Goal: Transaction & Acquisition: Purchase product/service

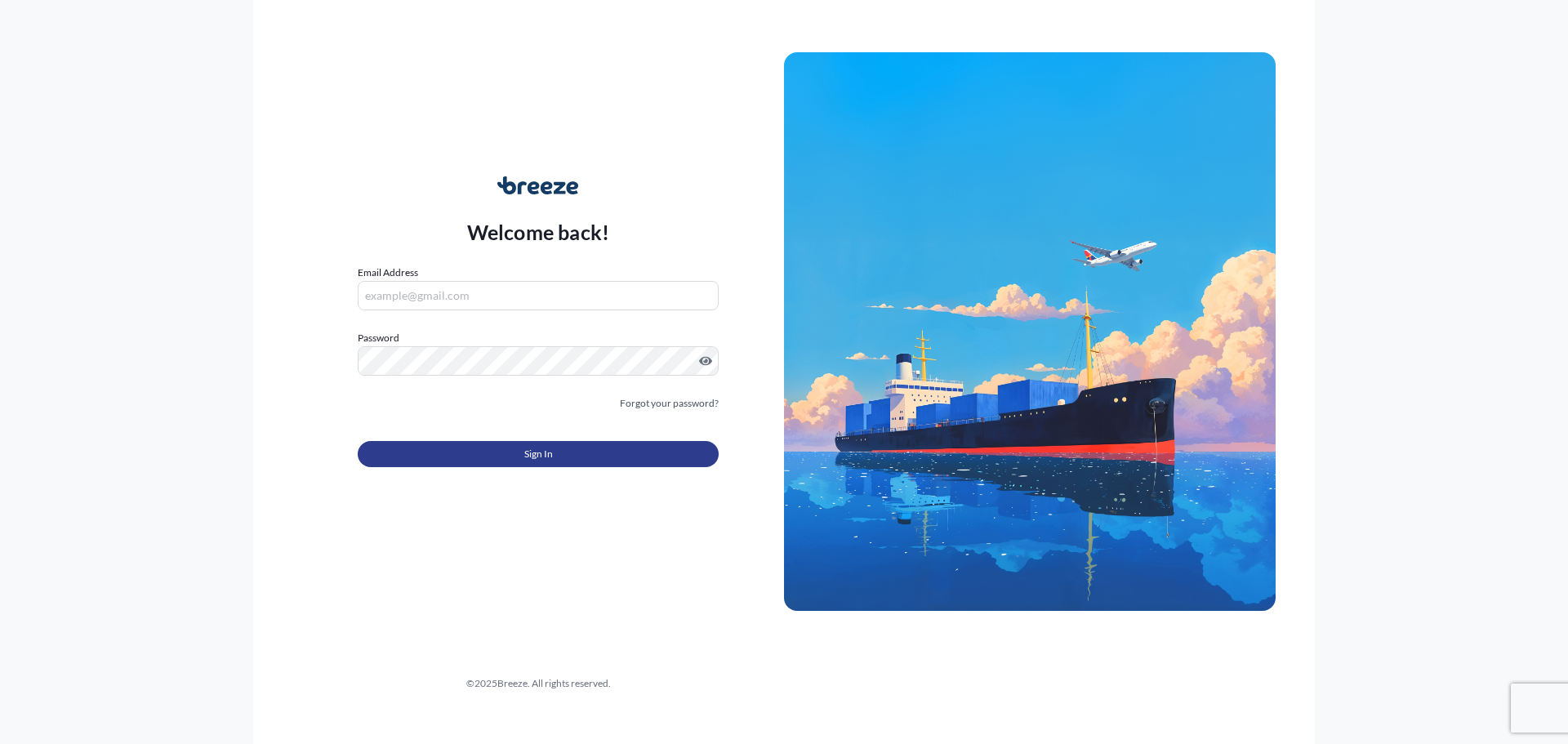
type input "[EMAIL_ADDRESS][DOMAIN_NAME]"
click at [423, 453] on button "Sign In" at bounding box center [537, 454] width 361 height 26
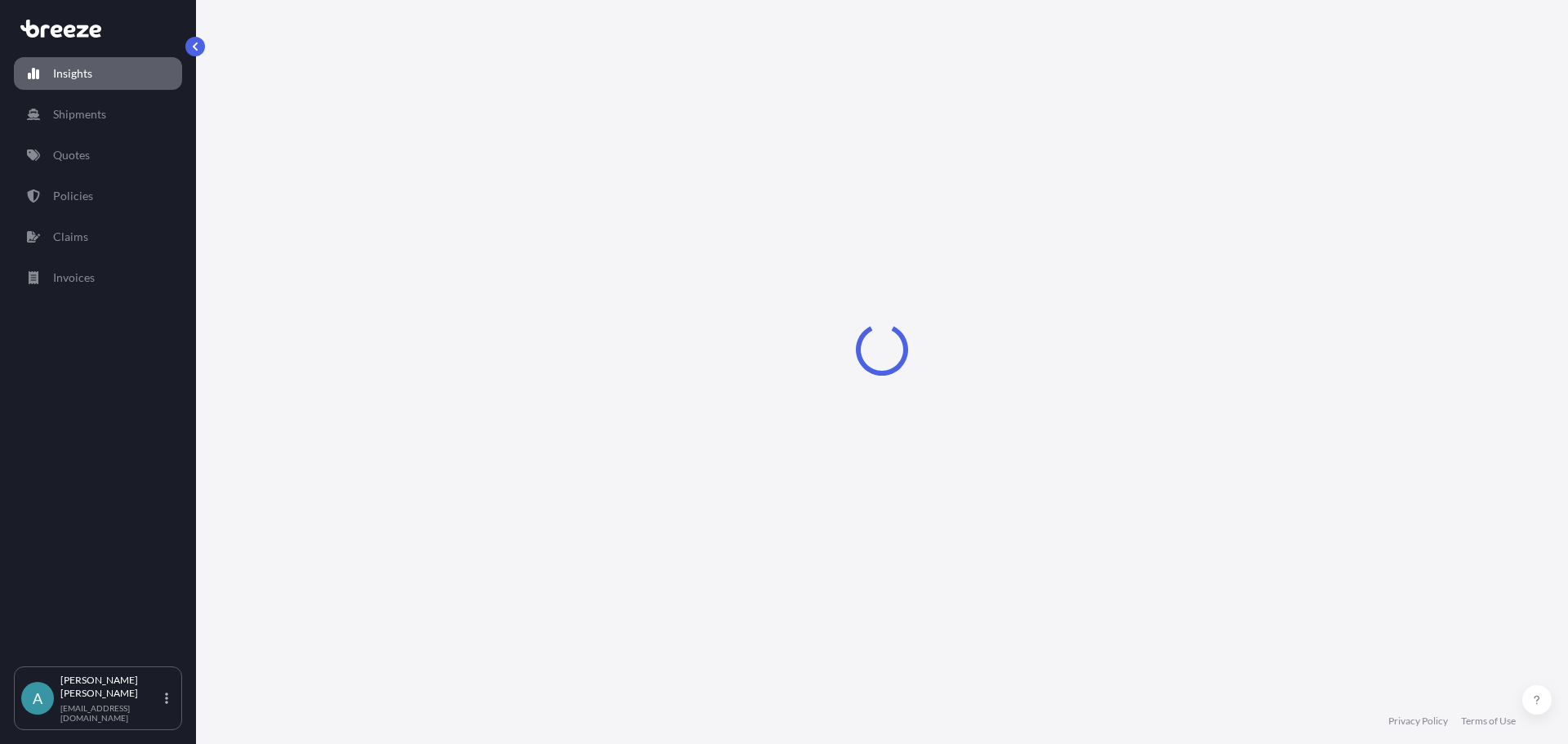
select select "2025"
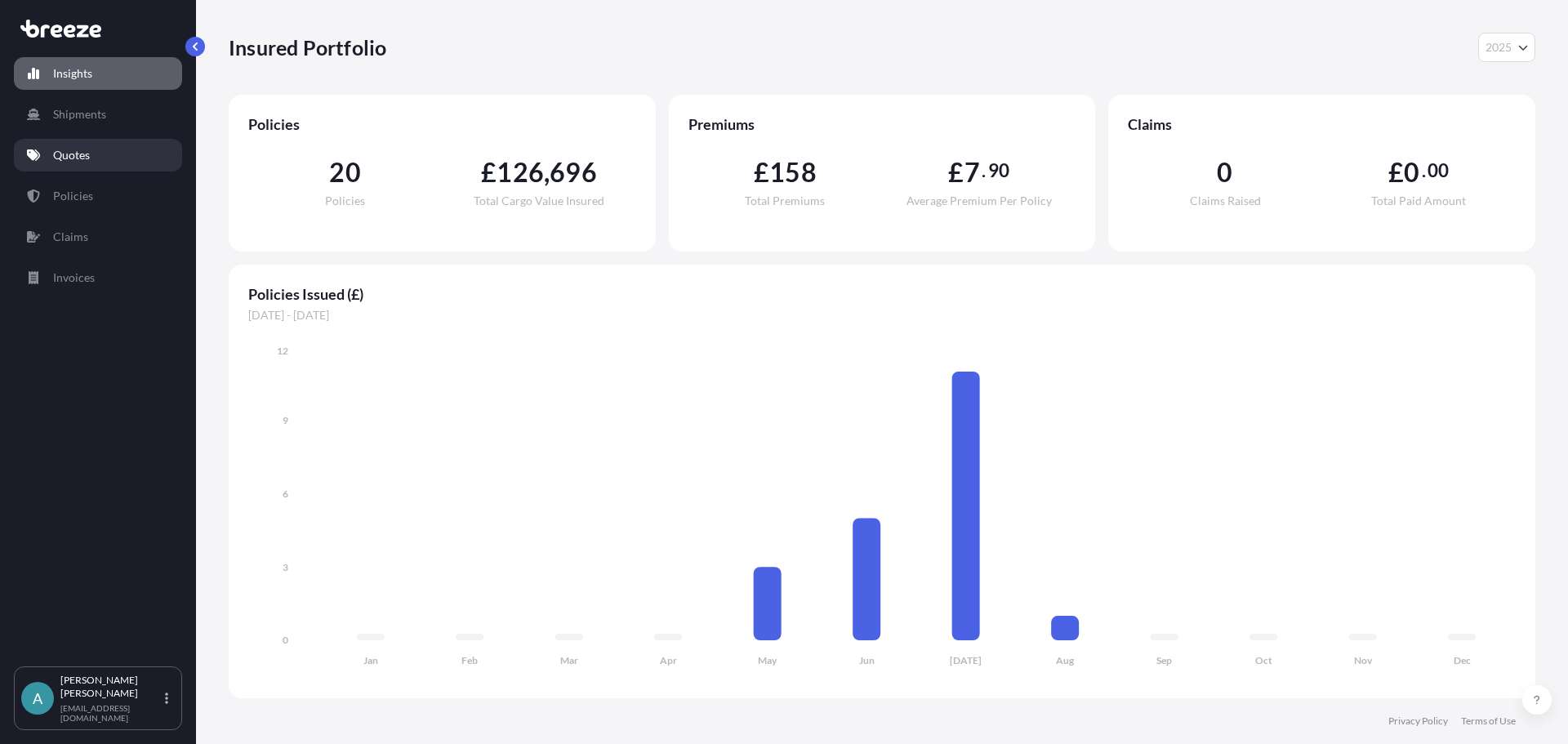
click at [51, 153] on link "Quotes" at bounding box center [98, 155] width 168 height 33
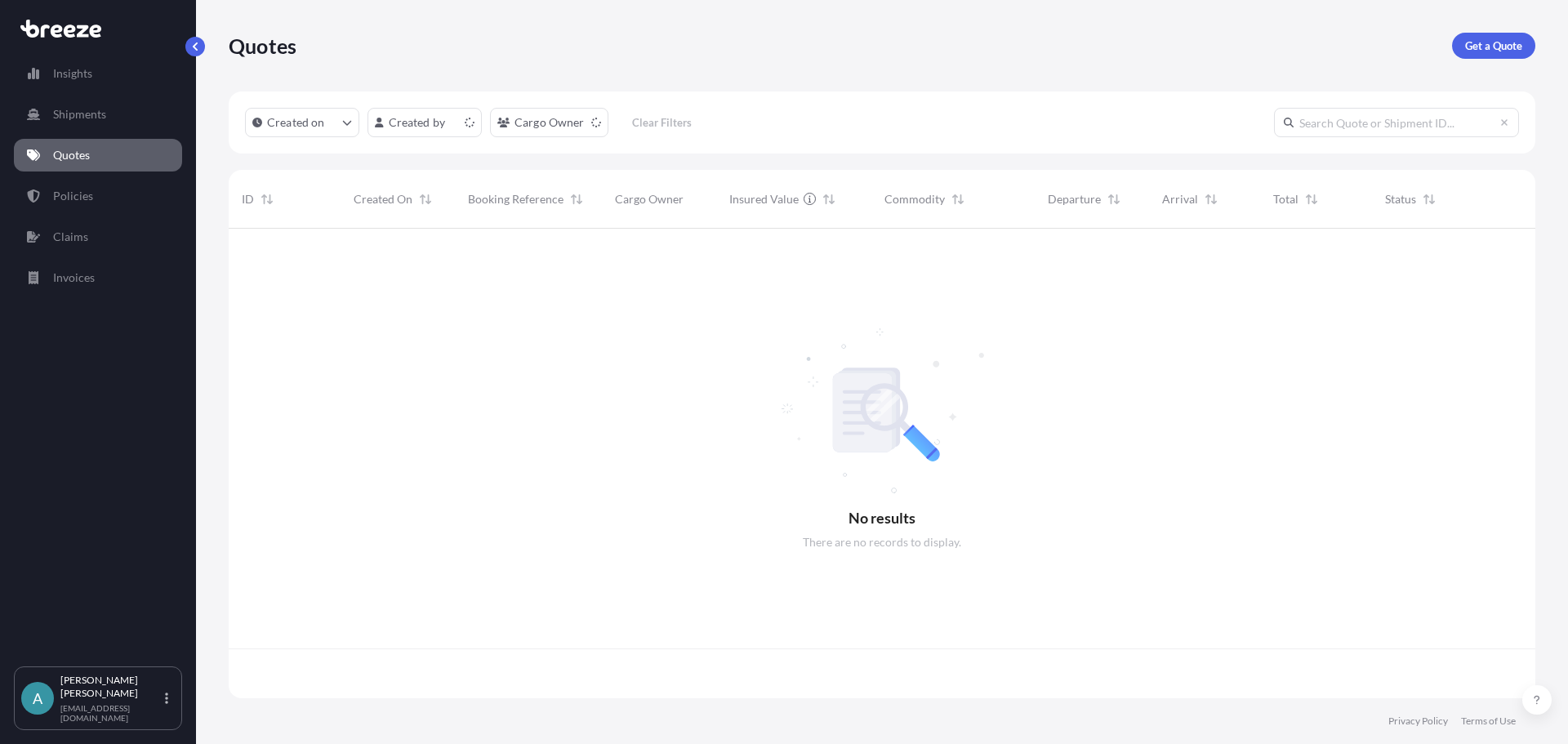
scroll to position [466, 1294]
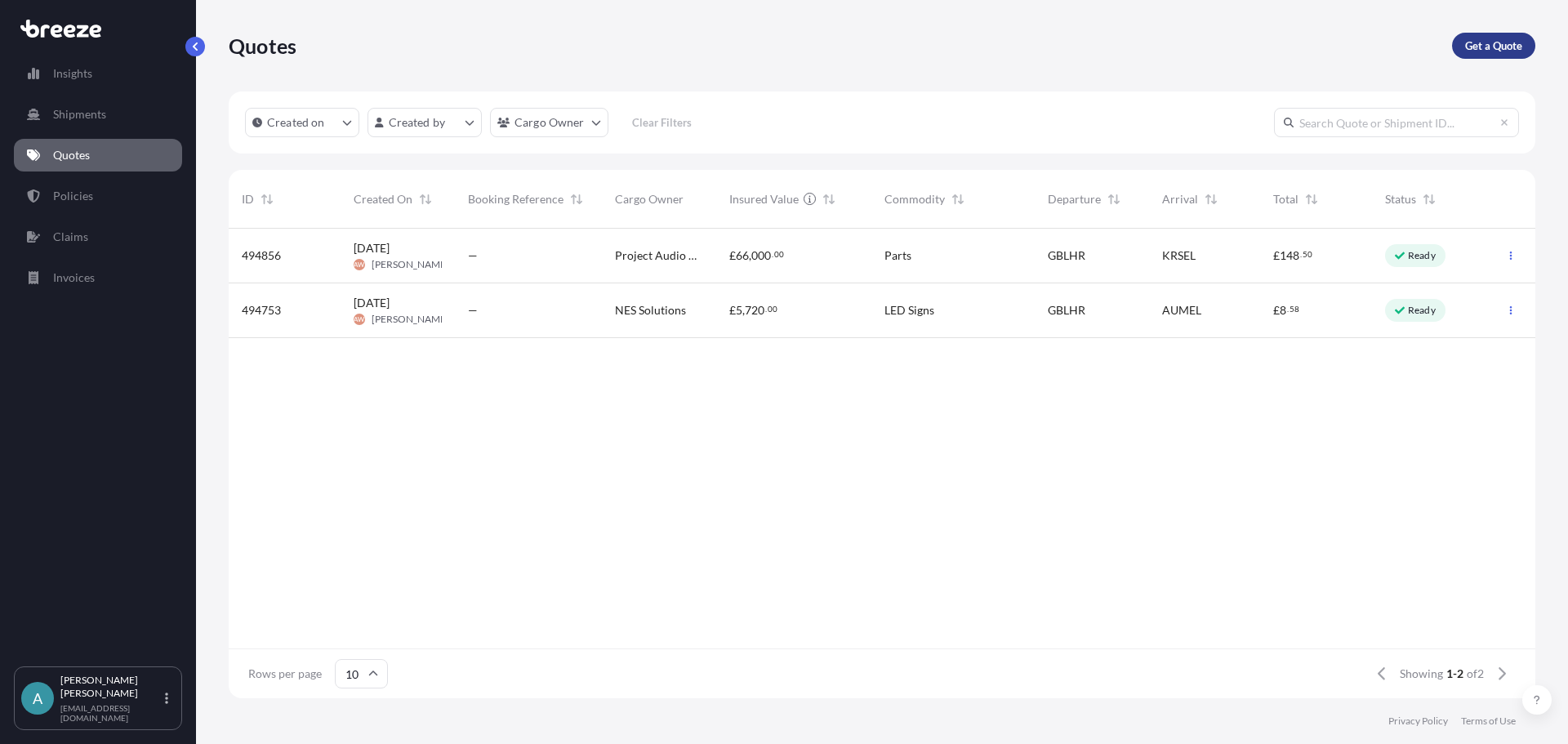
click at [1495, 38] on p "Get a Quote" at bounding box center [1492, 46] width 57 height 16
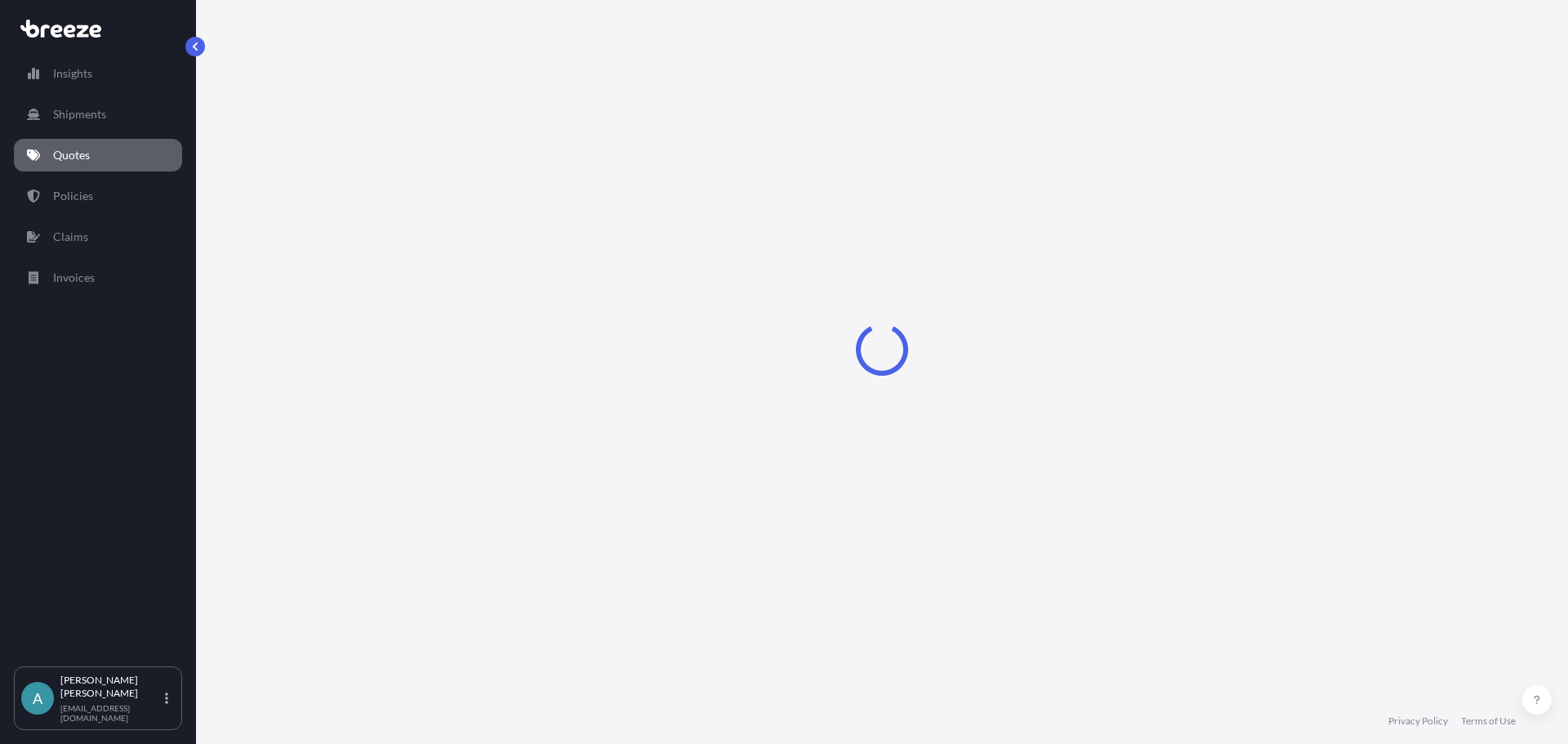
select select "Sea"
select select "1"
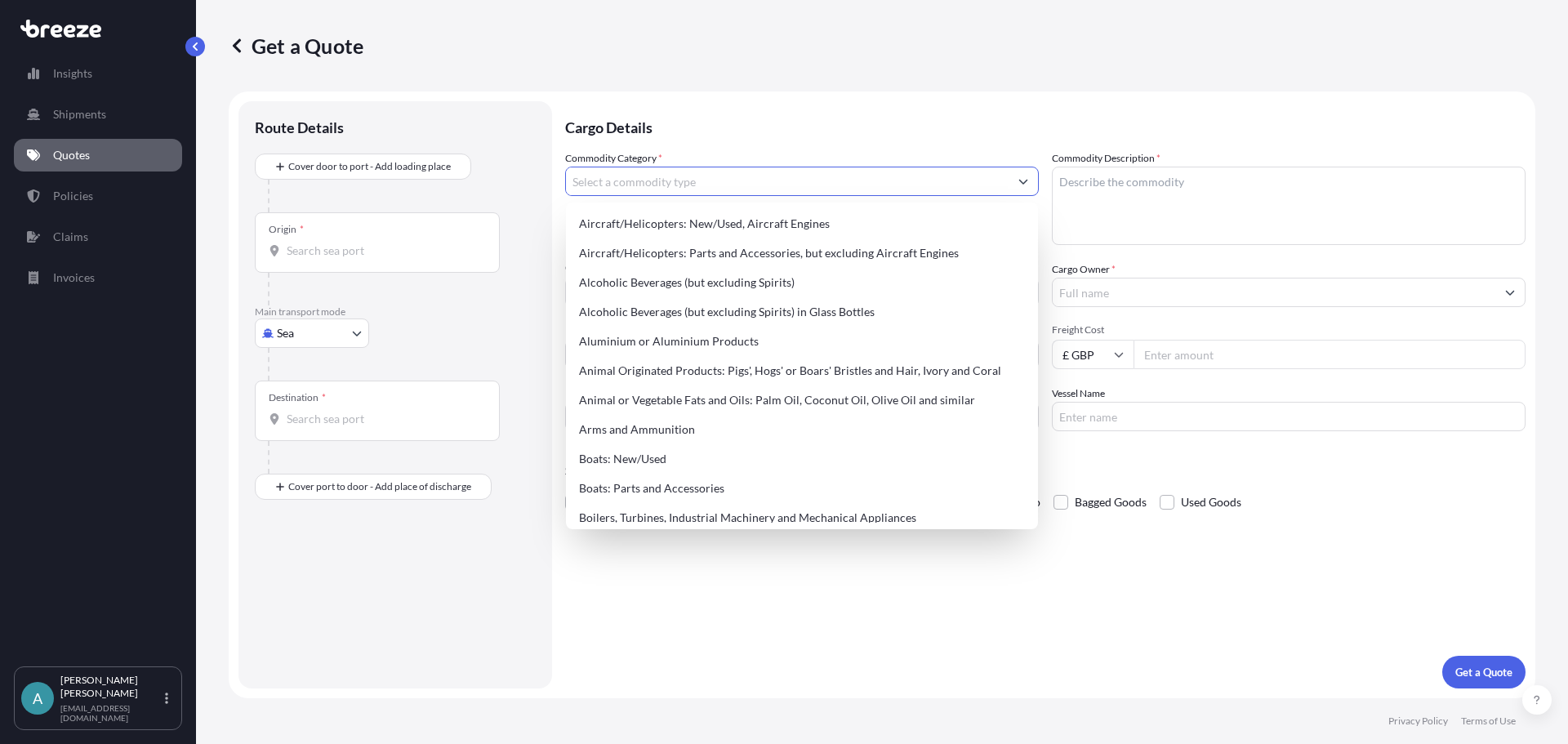
click at [660, 185] on input "Commodity Category *" at bounding box center [787, 181] width 443 height 30
click at [335, 330] on body "140 options available. Insights Shipments Quotes Policies Claims Invoices A [PE…" at bounding box center [784, 372] width 1568 height 744
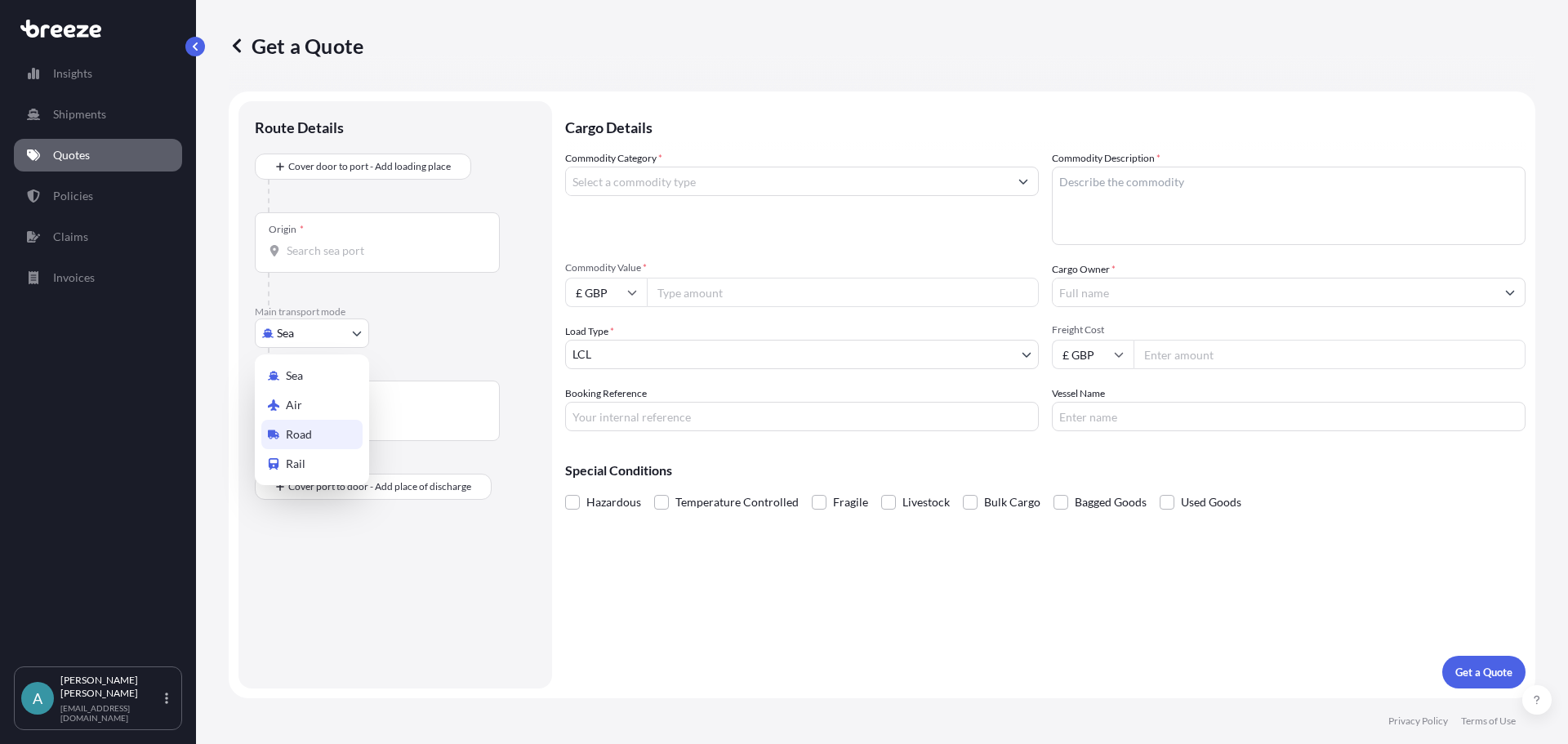
click at [324, 428] on div "Road" at bounding box center [312, 435] width 101 height 30
select select "Road"
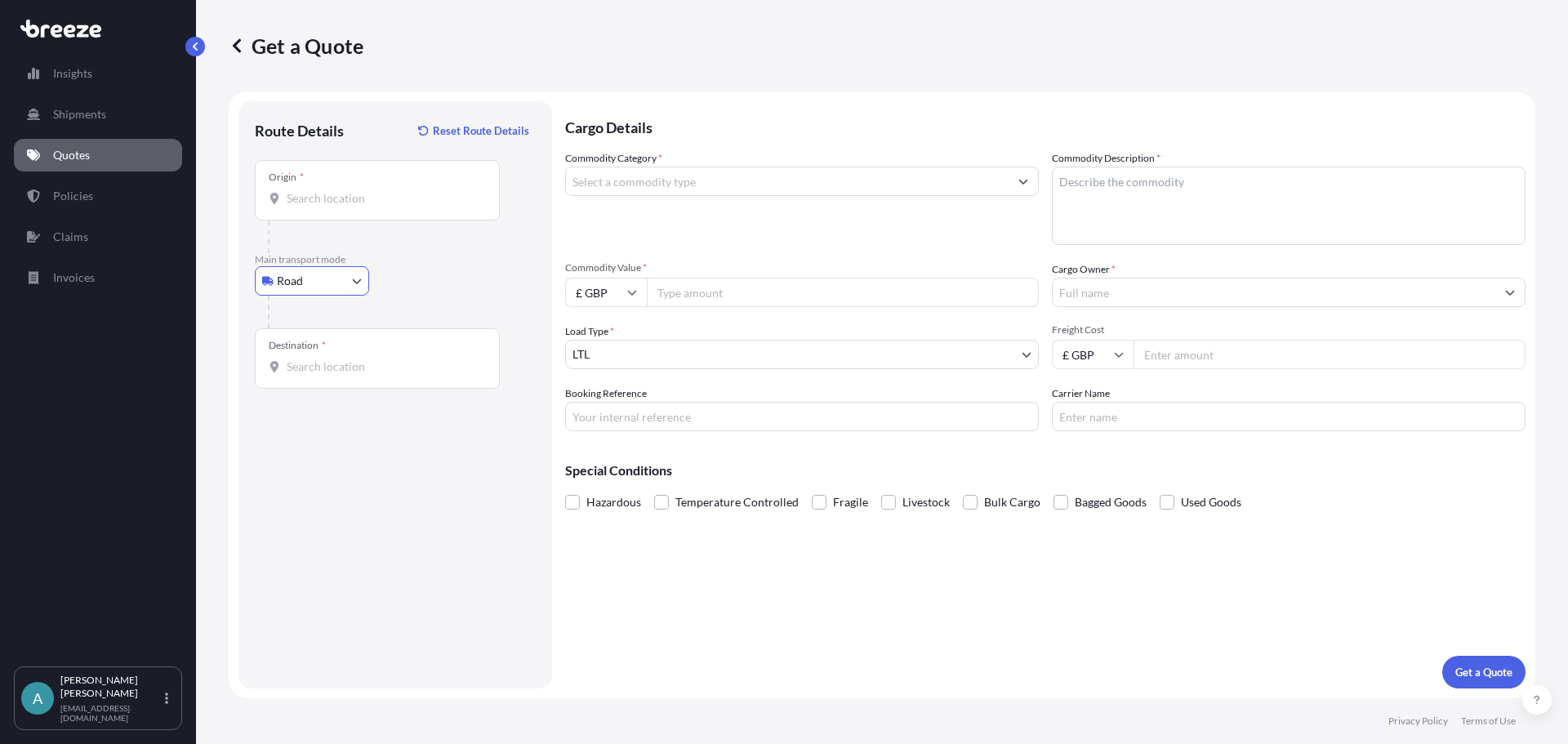
click at [327, 208] on div "Origin *" at bounding box center [377, 190] width 245 height 61
click at [327, 207] on input "Origin *" at bounding box center [383, 198] width 193 height 16
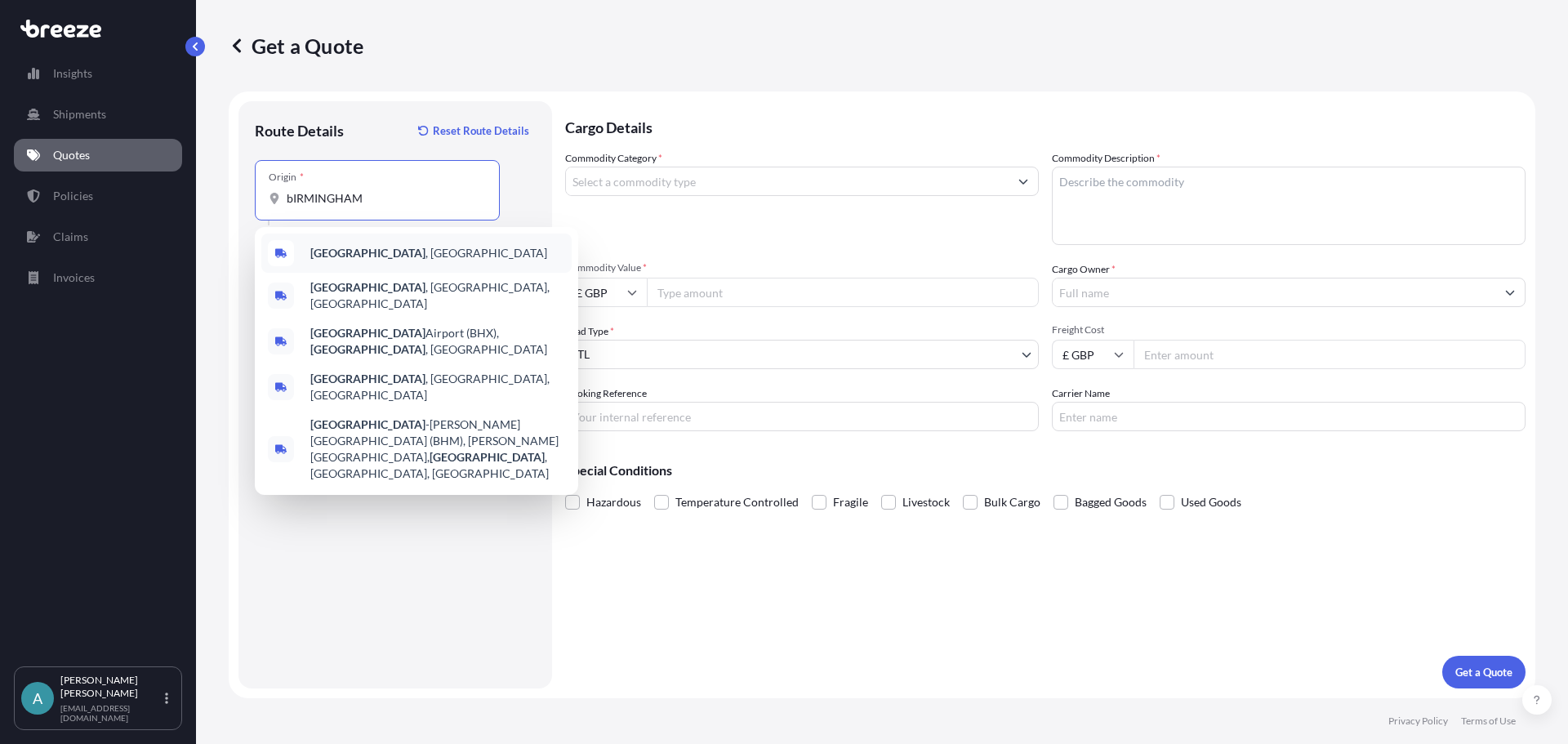
click at [330, 246] on b "[GEOGRAPHIC_DATA]" at bounding box center [368, 253] width 115 height 14
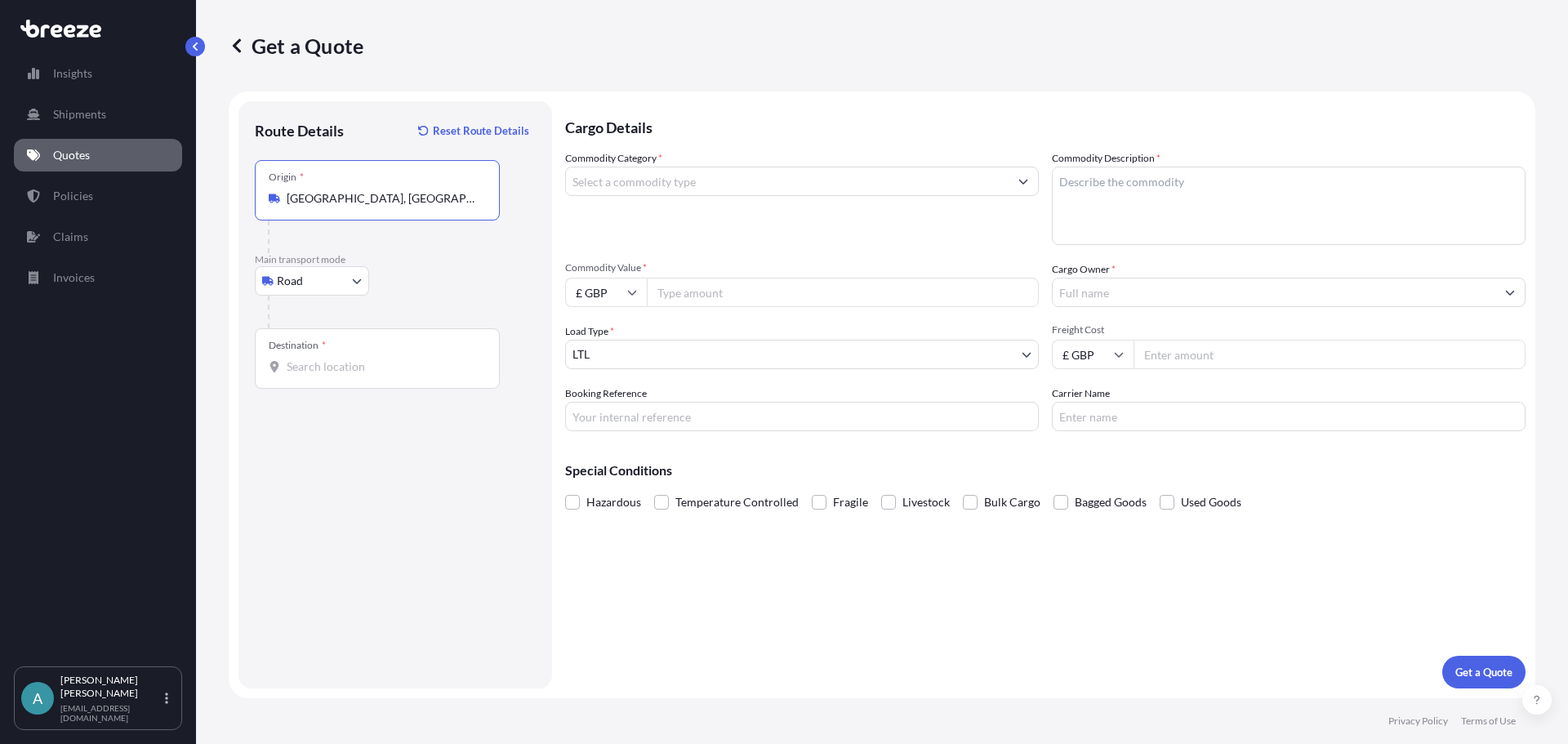
type input "[GEOGRAPHIC_DATA], [GEOGRAPHIC_DATA]"
click at [347, 390] on div "Route Details Reset Route Details Place of loading Road Road Rail Origin * [GEO…" at bounding box center [395, 394] width 281 height 554
click at [353, 371] on input "Destination *" at bounding box center [383, 366] width 193 height 16
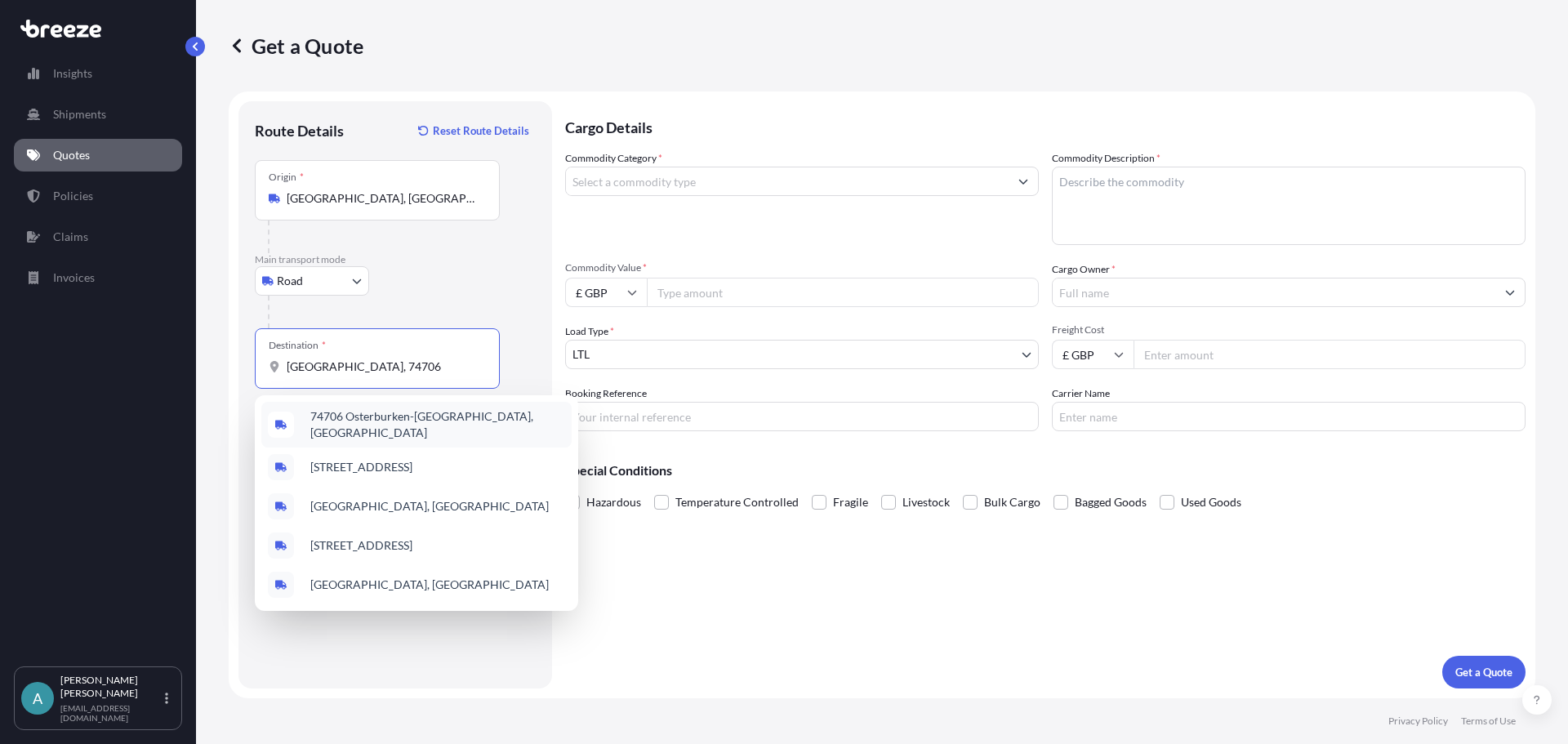
click at [526, 416] on div "74706 Osterburken-[GEOGRAPHIC_DATA], [GEOGRAPHIC_DATA]" at bounding box center [417, 425] width 310 height 46
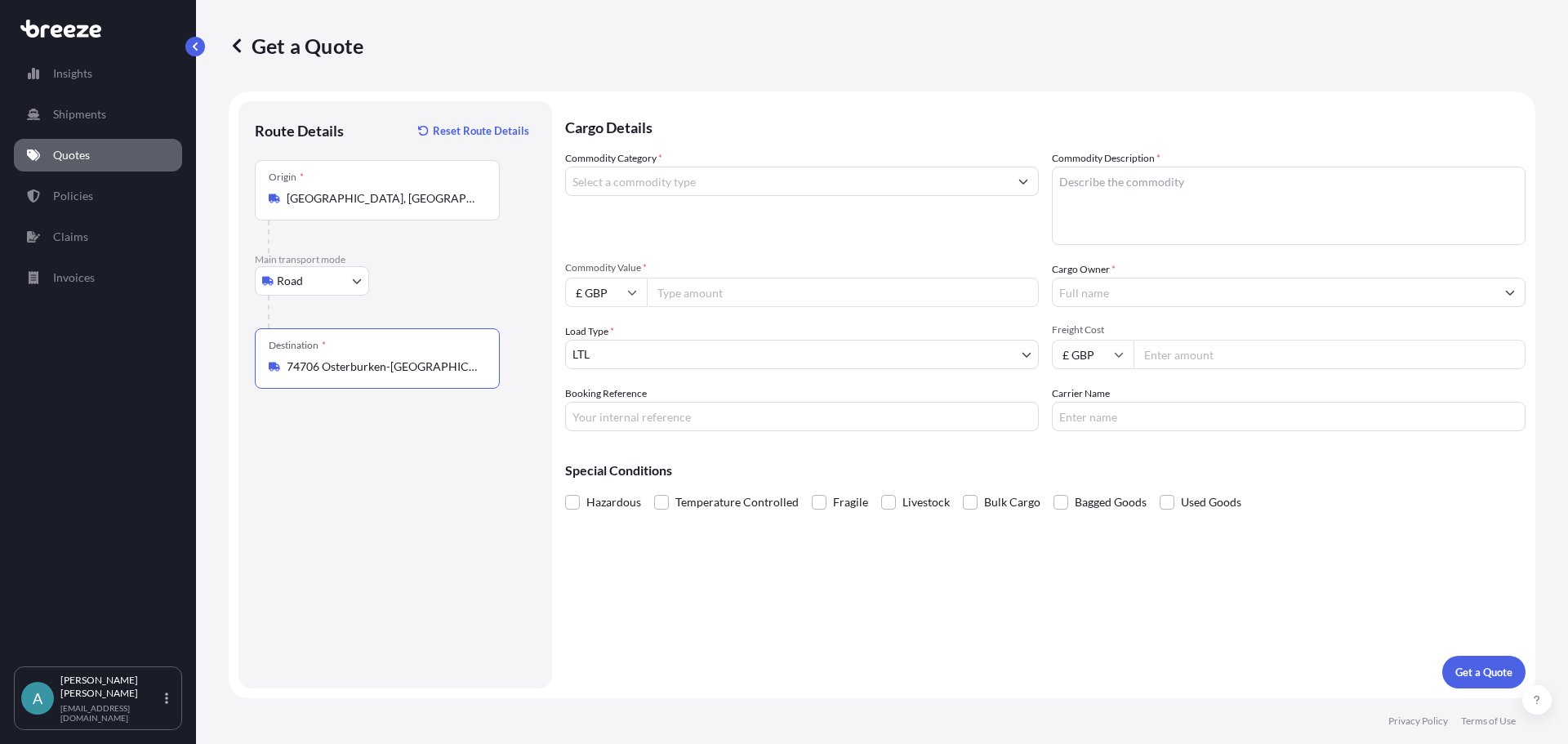
type input "74706 Osterburken-[GEOGRAPHIC_DATA], [GEOGRAPHIC_DATA]"
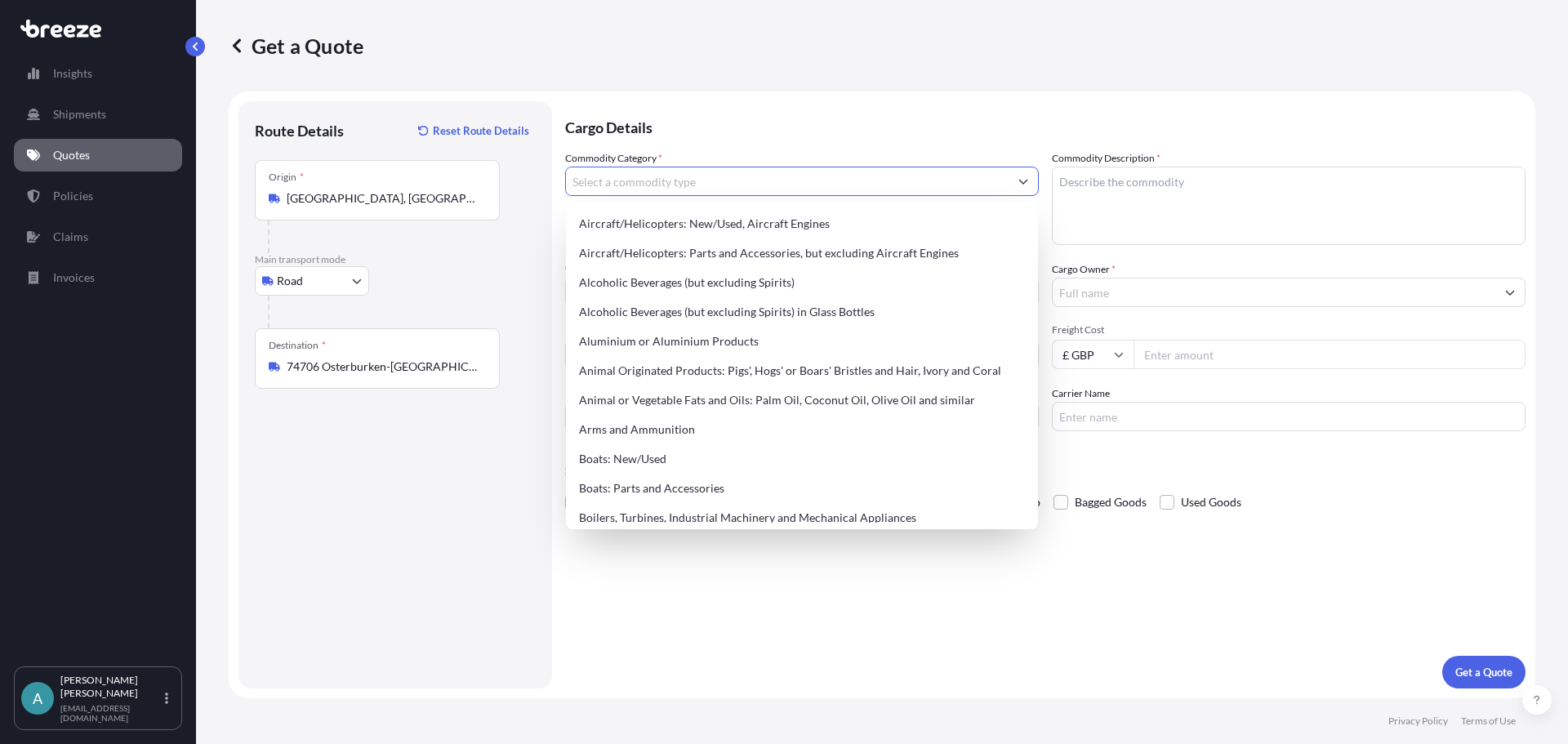
click at [665, 177] on input "Commodity Category *" at bounding box center [787, 181] width 443 height 30
click at [645, 186] on input "Commodity Category *" at bounding box center [787, 181] width 443 height 30
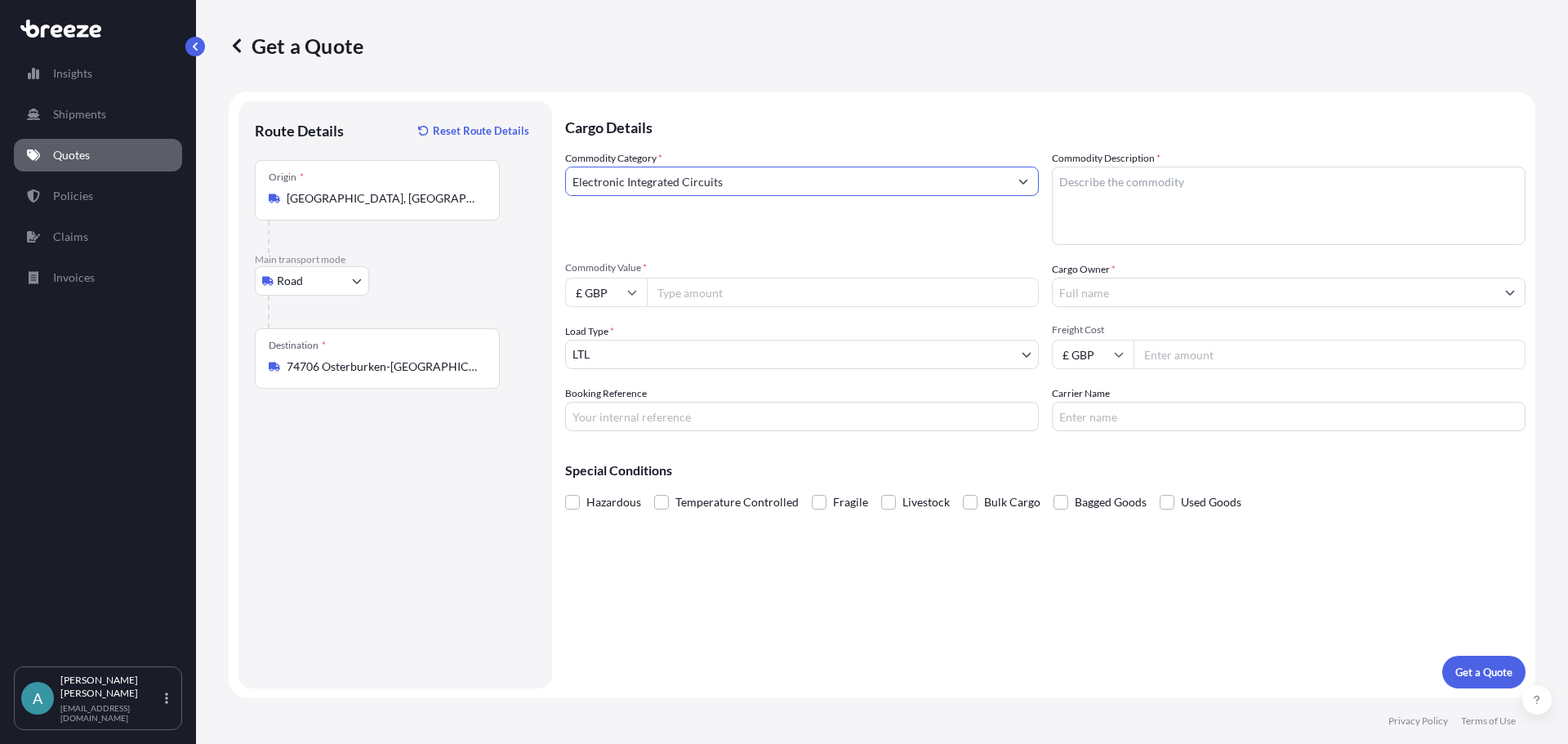
type input "Electronic Integrated Circuits"
click at [1200, 177] on textarea "Commodity Description *" at bounding box center [1288, 205] width 474 height 79
click at [1202, 193] on textarea "Commodity Description *" at bounding box center [1288, 205] width 474 height 79
click at [1193, 187] on textarea "Commodity Description *" at bounding box center [1288, 205] width 474 height 79
click at [1186, 215] on textarea "Commodity Description *" at bounding box center [1288, 205] width 474 height 79
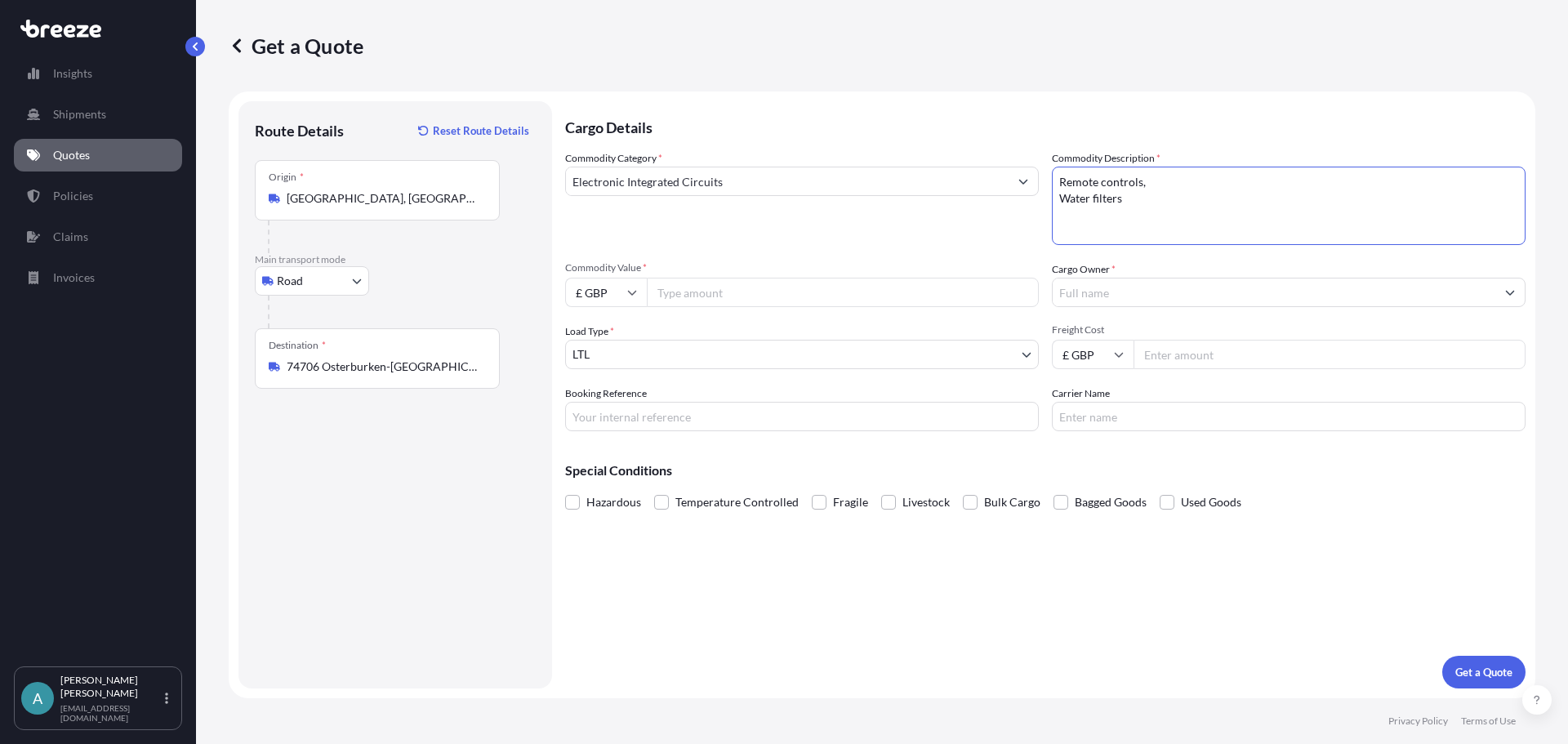
click at [1186, 212] on textarea "Remote controls, Water filters" at bounding box center [1288, 205] width 474 height 79
type textarea "Remote controls, Water filters"
click at [739, 293] on input "Commodity Value *" at bounding box center [843, 292] width 392 height 30
click at [1158, 355] on input "Freight Cost" at bounding box center [1329, 354] width 392 height 30
type input "1922.12"
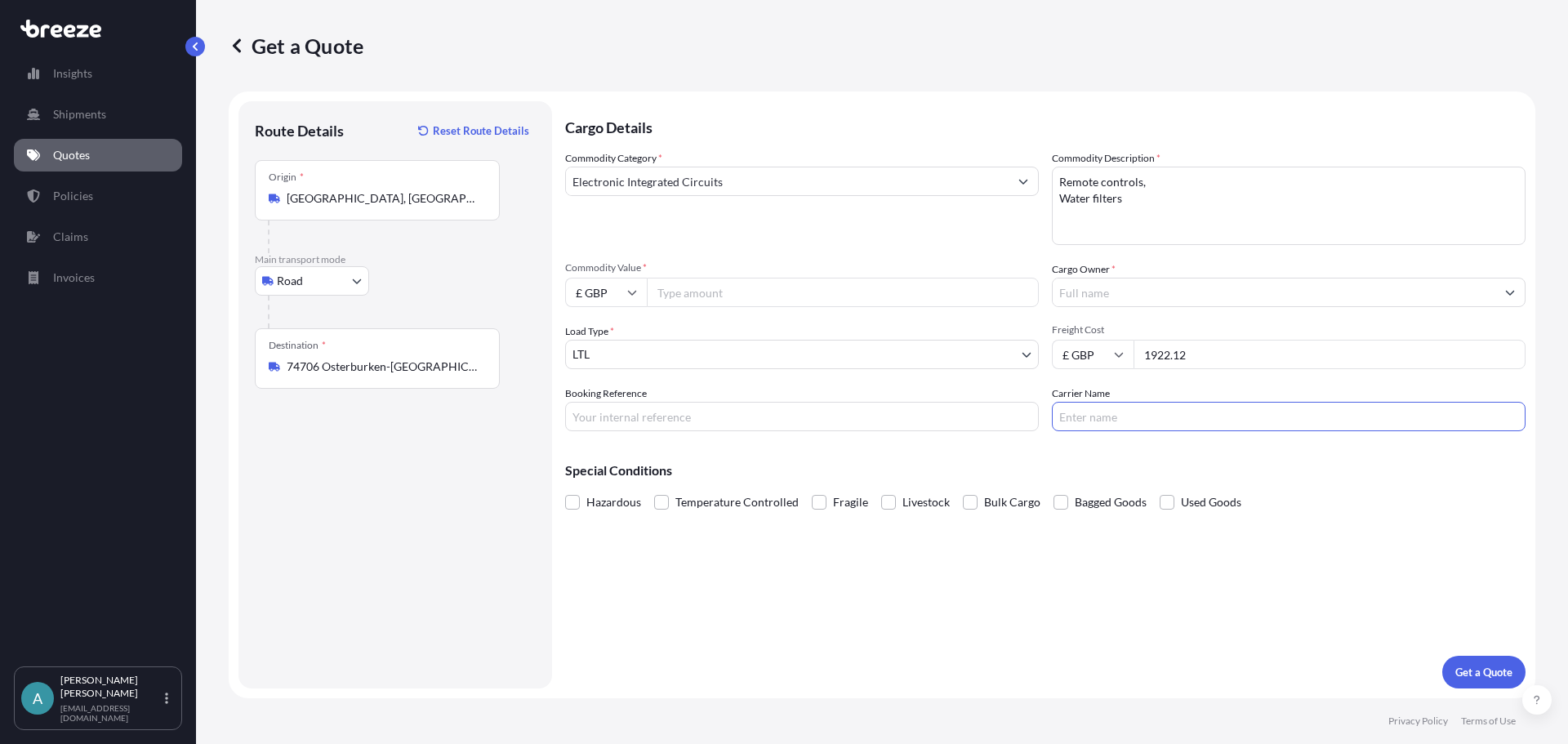
click at [1134, 412] on input "Carrier Name" at bounding box center [1288, 417] width 474 height 30
click at [1105, 416] on input "Carrier Name" at bounding box center [1288, 417] width 474 height 30
paste input "UPS 1Z290V556897508010"
type input "UPS 1Z290V556897508010"
click at [907, 450] on div "Special Conditions Hazardous Temperature Controlled Fragile Livestock Bulk Carg…" at bounding box center [1045, 478] width 960 height 71
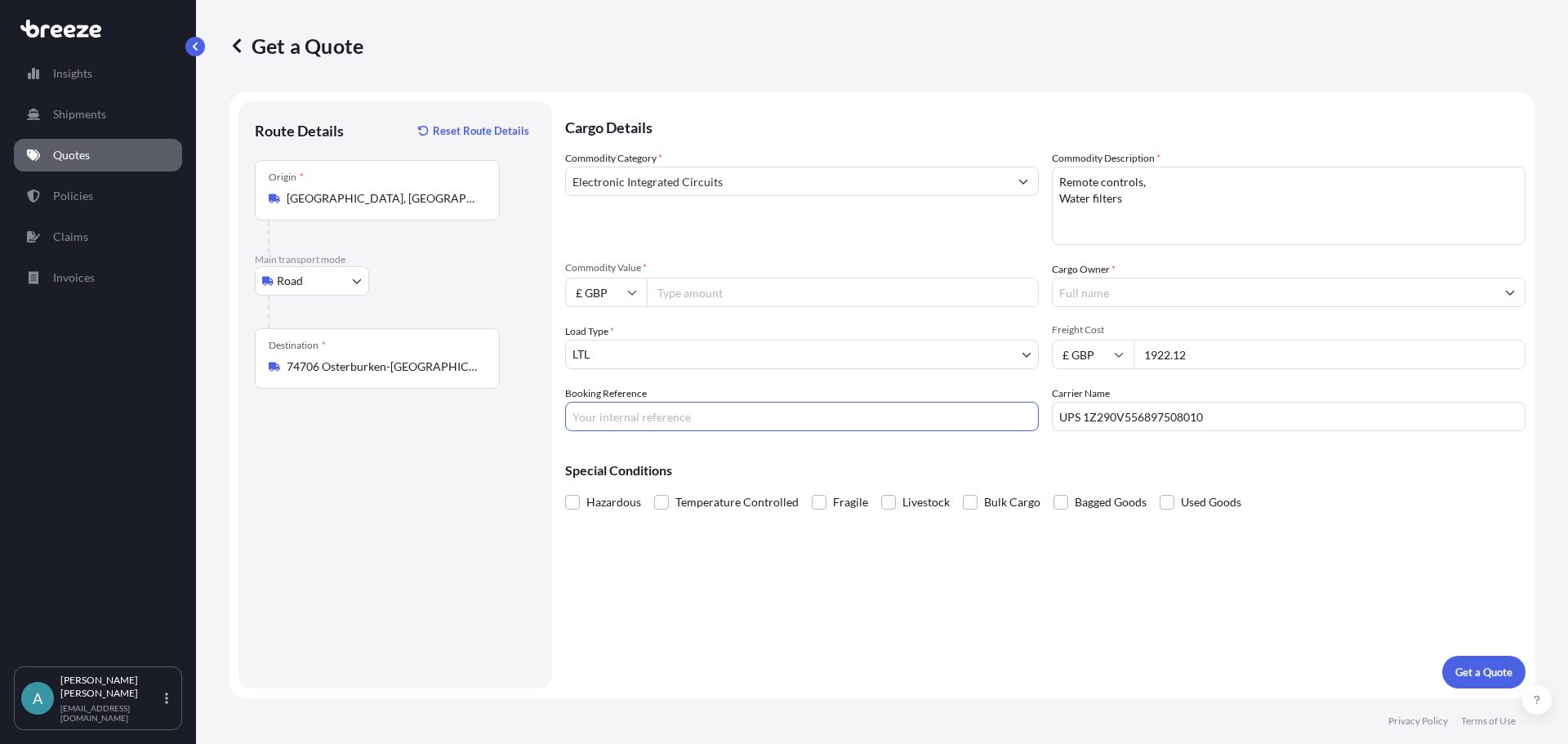
click at [815, 413] on input "Booking Reference" at bounding box center [802, 417] width 474 height 30
click at [735, 430] on input "Booking Reference" at bounding box center [802, 417] width 474 height 30
paste input "BRI250000499"
type input "BRI250000499"
drag, startPoint x: 1010, startPoint y: 470, endPoint x: 1207, endPoint y: 329, distance: 242.3
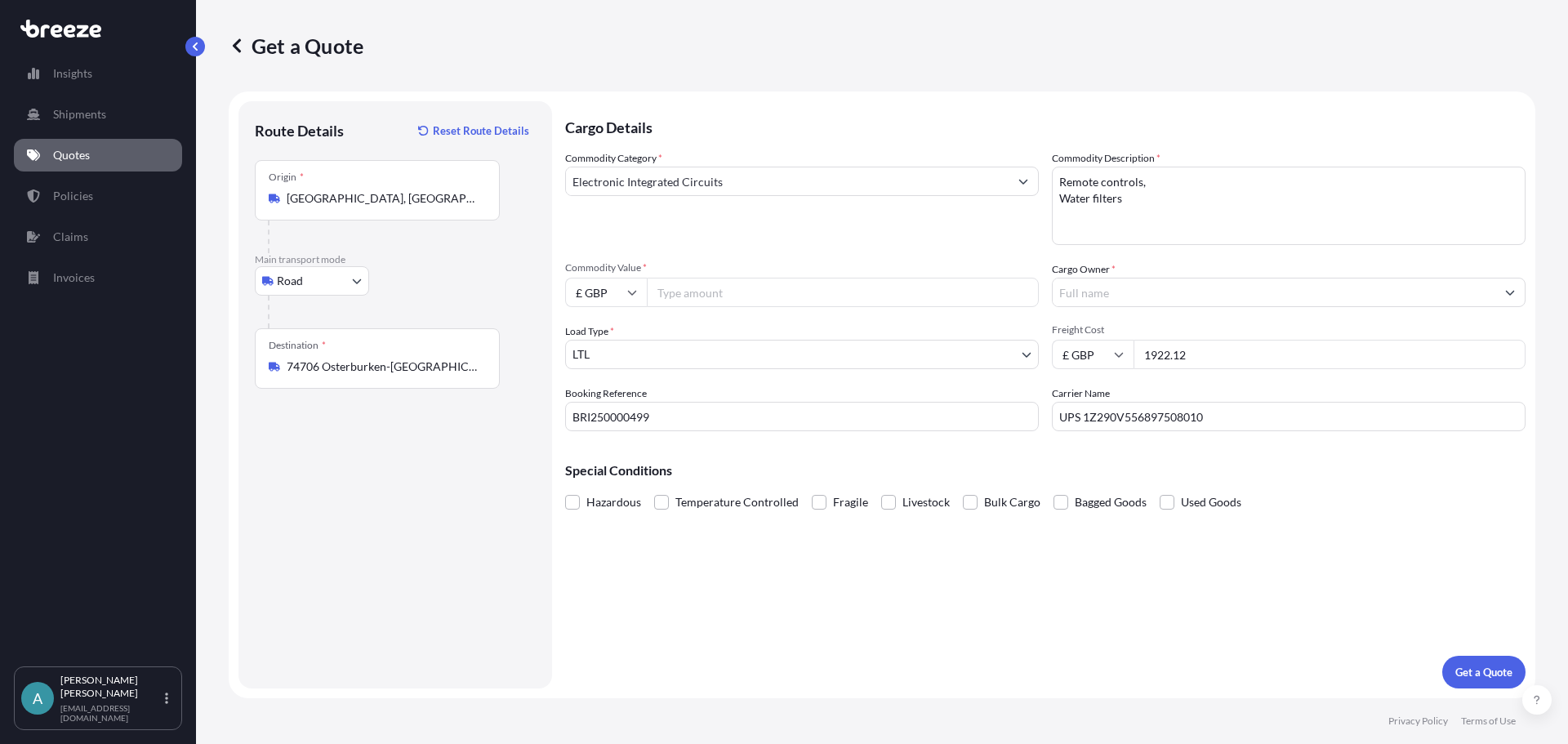
click at [1014, 466] on p "Special Conditions" at bounding box center [1045, 469] width 960 height 13
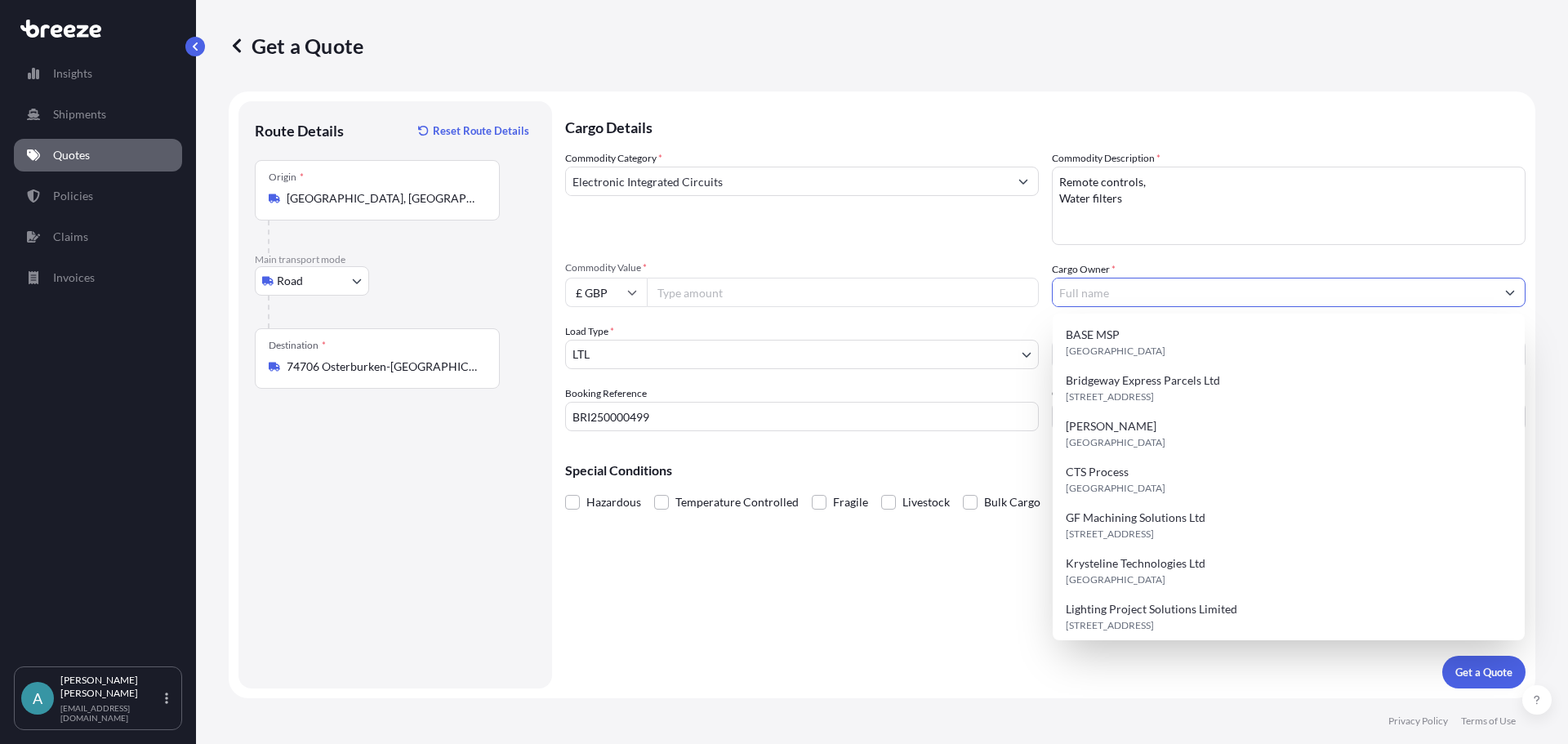
click at [1219, 298] on input "Cargo Owner *" at bounding box center [1274, 292] width 443 height 30
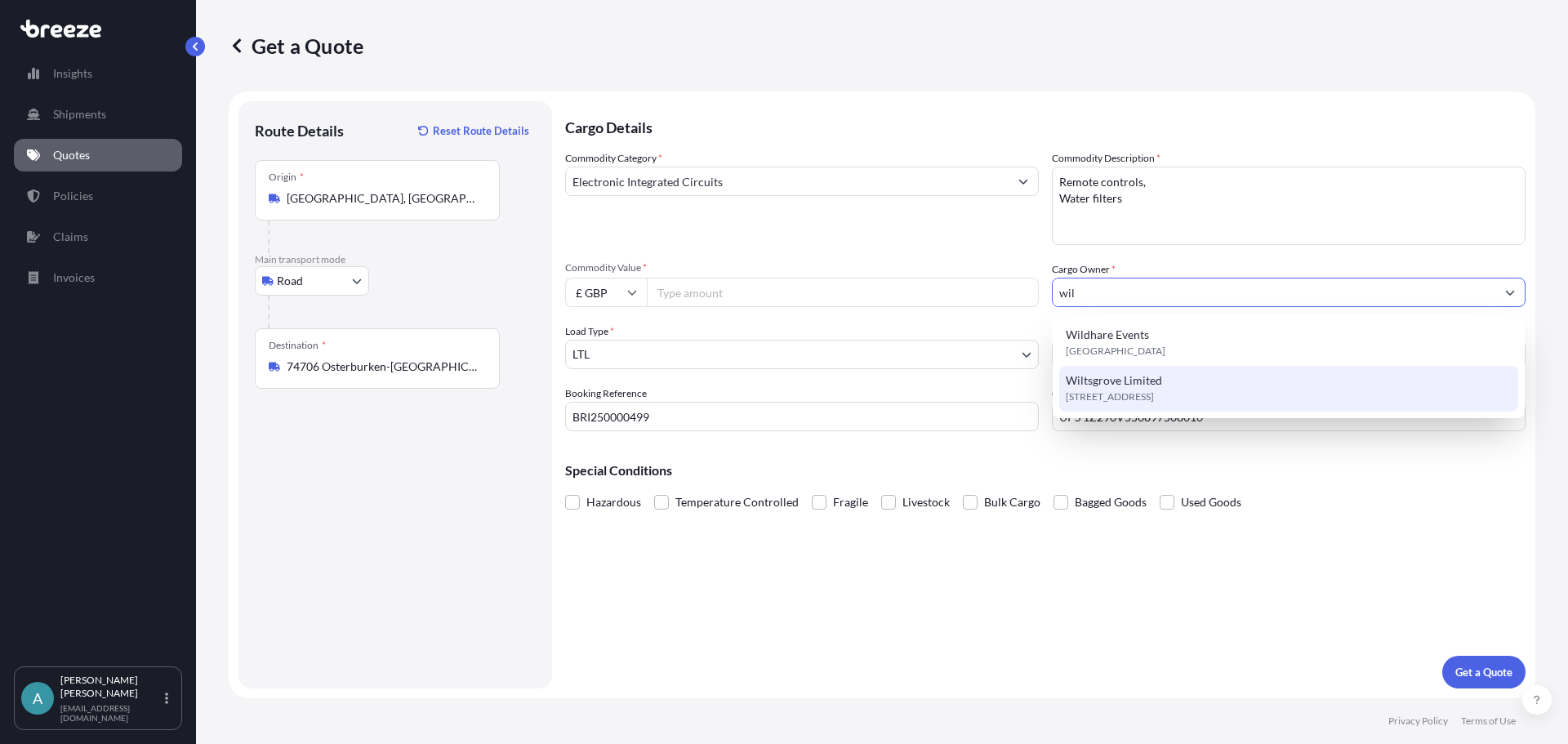
click at [1122, 385] on span "Wiltsgrove Limited" at bounding box center [1113, 380] width 97 height 16
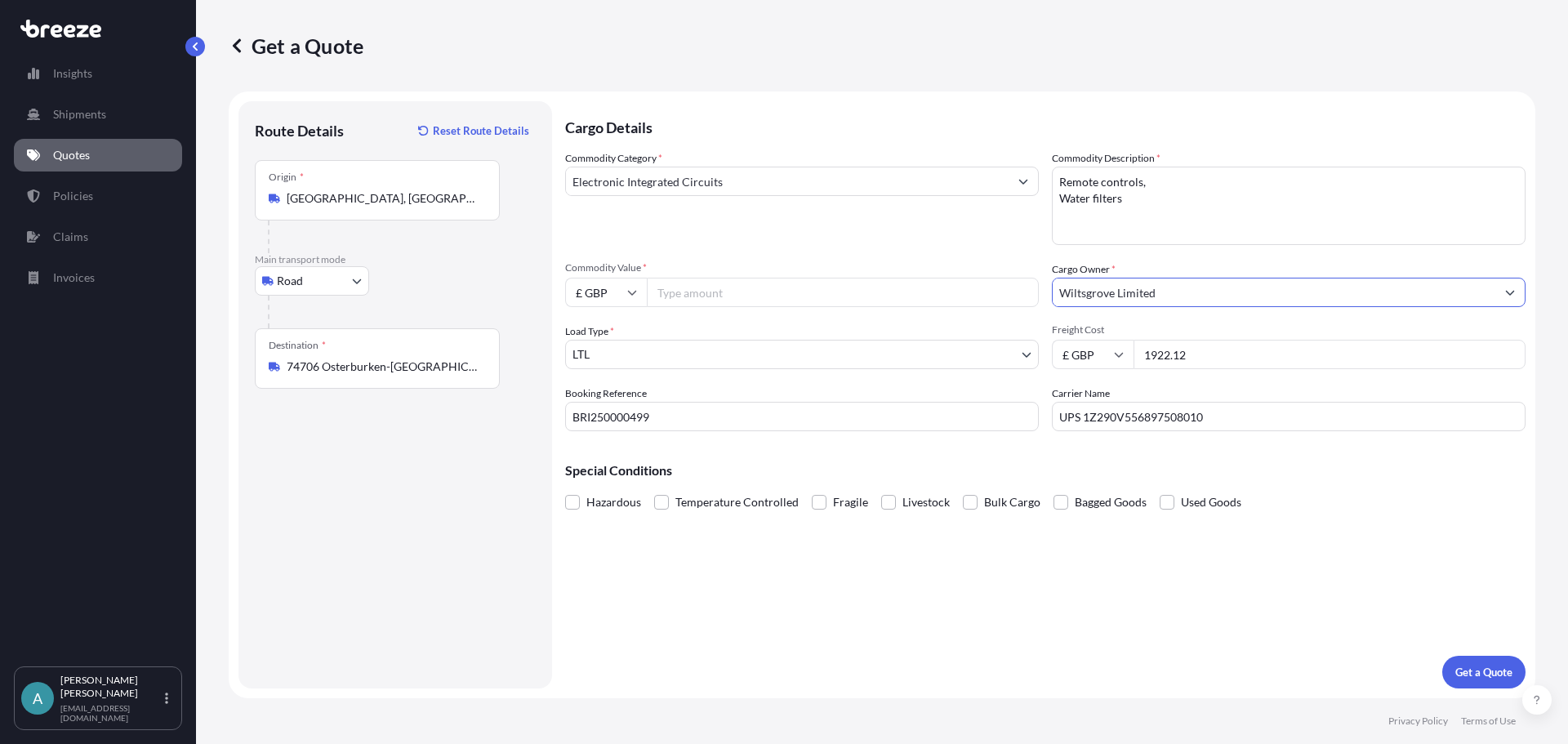
type input "Wiltsgrove Limited"
click at [934, 457] on div "Special Conditions Hazardous Temperature Controlled Fragile Livestock Bulk Carg…" at bounding box center [1045, 478] width 960 height 71
click at [712, 287] on input "Commodity Value *" at bounding box center [843, 292] width 392 height 30
drag, startPoint x: 1247, startPoint y: 354, endPoint x: 1131, endPoint y: 360, distance: 116.2
click at [1131, 360] on div "£ GBP 1922.12" at bounding box center [1288, 354] width 474 height 30
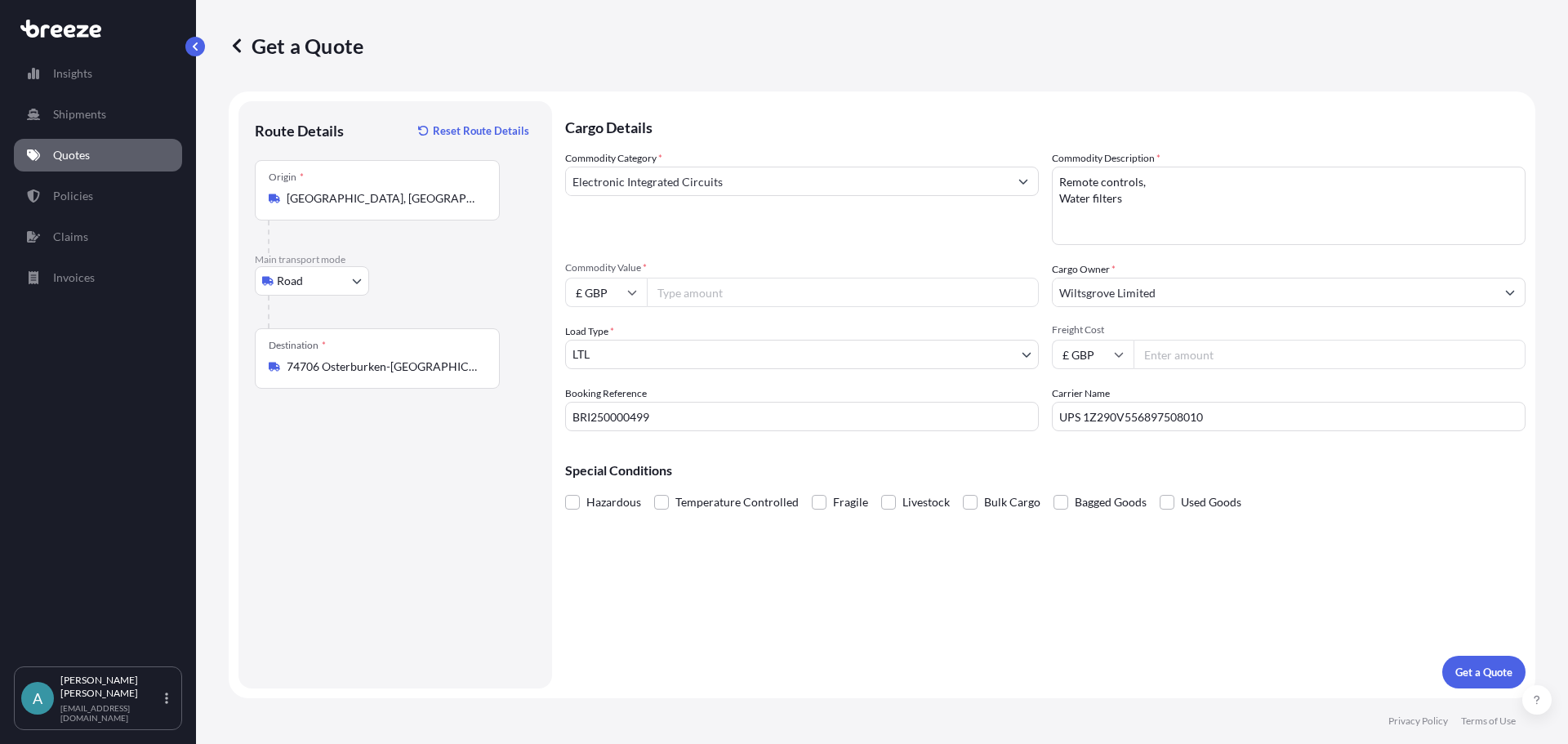
click at [834, 290] on input "Commodity Value *" at bounding box center [843, 292] width 392 height 30
paste input "1922.12"
type input "1922.12"
click at [1346, 371] on div "Commodity Category * Electronic Integrated Circuits Commodity Description * Rem…" at bounding box center [1045, 290] width 960 height 280
click at [1339, 357] on input "Freight Cost" at bounding box center [1329, 354] width 392 height 30
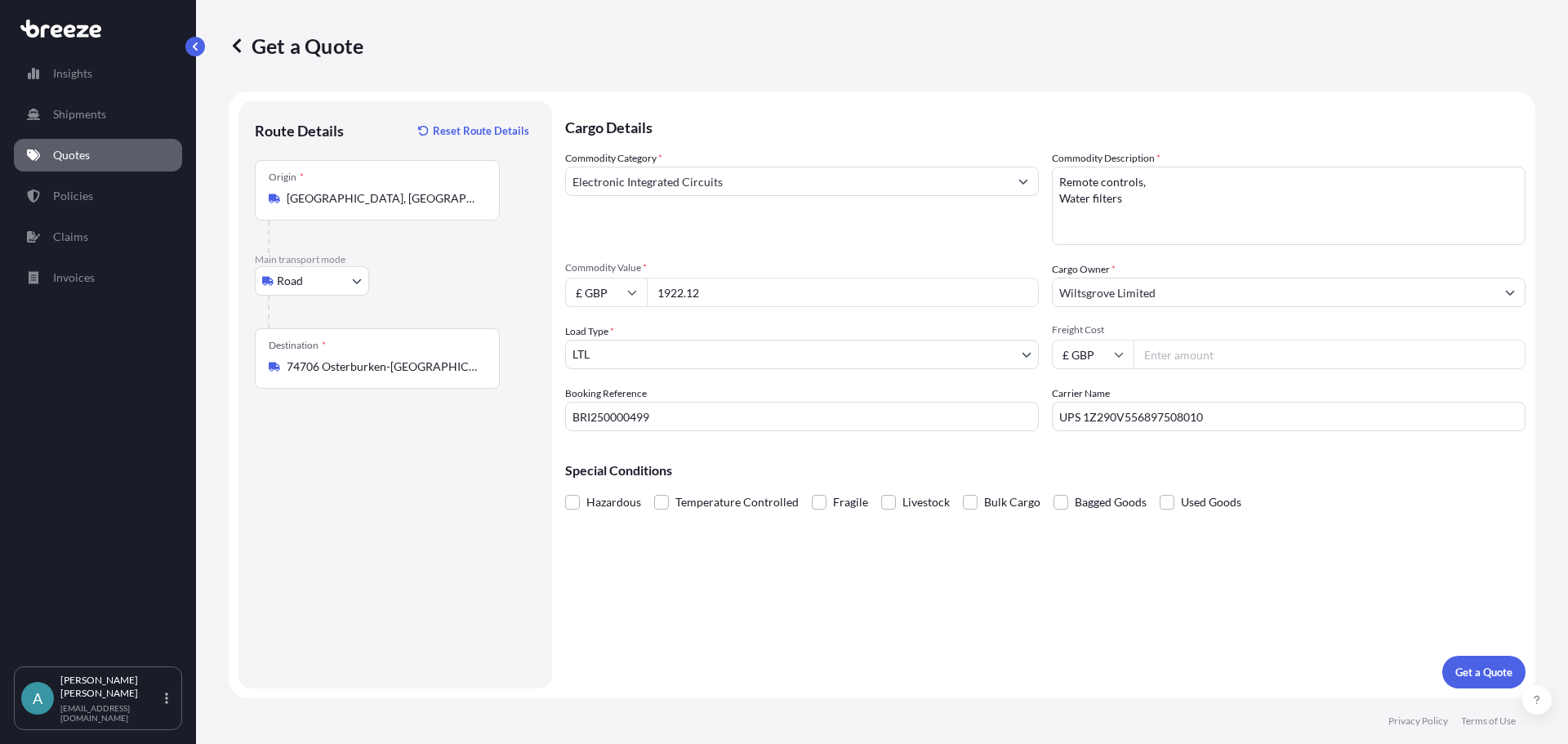
click at [1177, 354] on input "Freight Cost" at bounding box center [1329, 354] width 392 height 30
type input "153.30"
click at [1146, 620] on div "Cargo Details Commodity Category * Electronic Integrated Circuits Commodity Des…" at bounding box center [1045, 395] width 960 height 587
click at [988, 567] on div "Cargo Details Commodity Category * Electronic Integrated Circuits Commodity Des…" at bounding box center [1045, 395] width 960 height 587
click at [1483, 675] on p "Get a Quote" at bounding box center [1482, 671] width 57 height 16
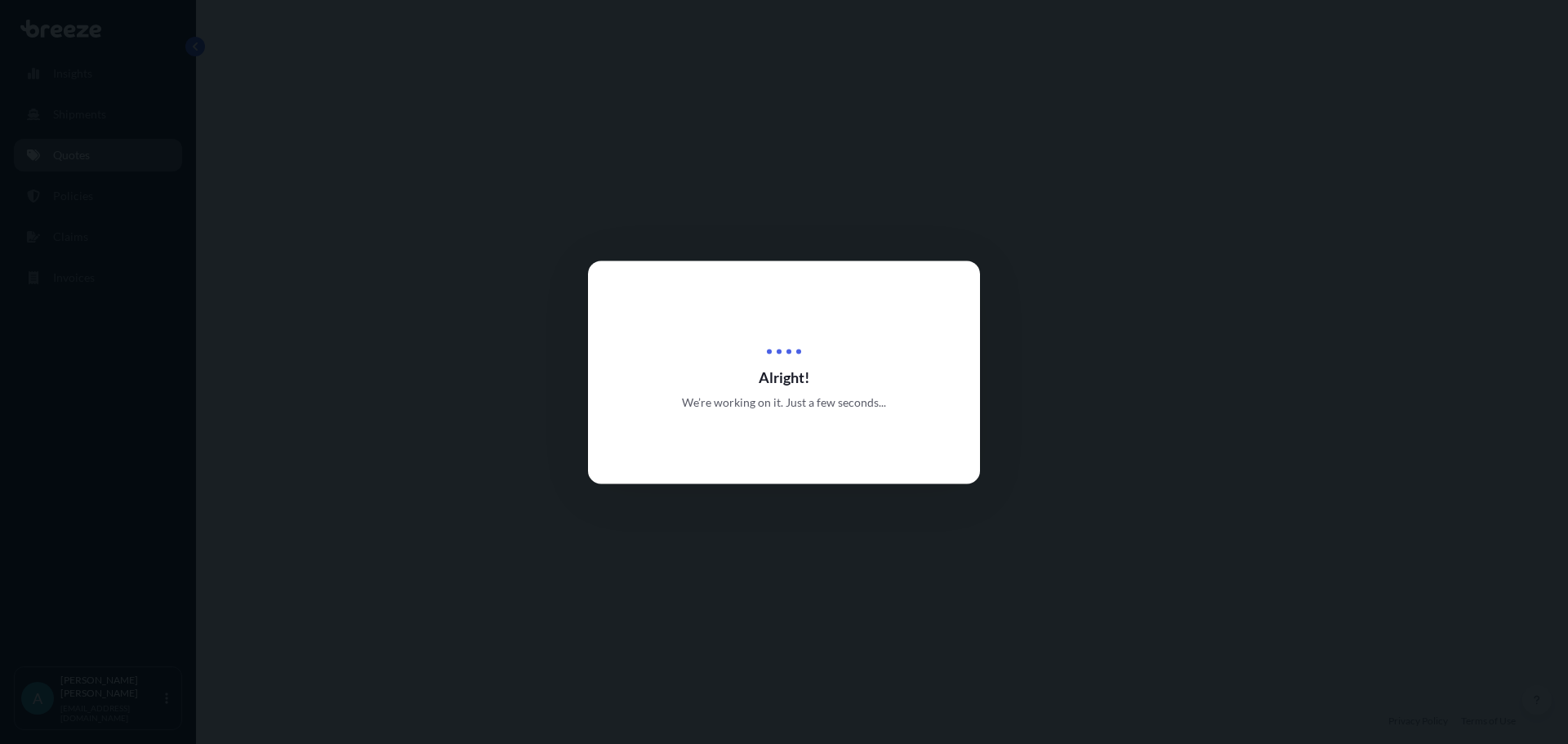
select select "Road"
select select "1"
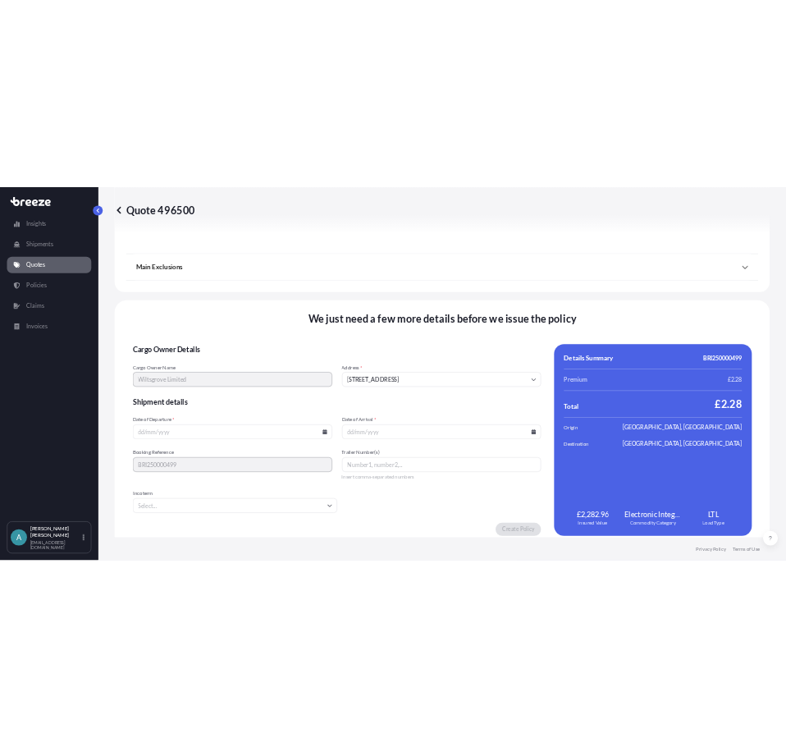
scroll to position [1857, 0]
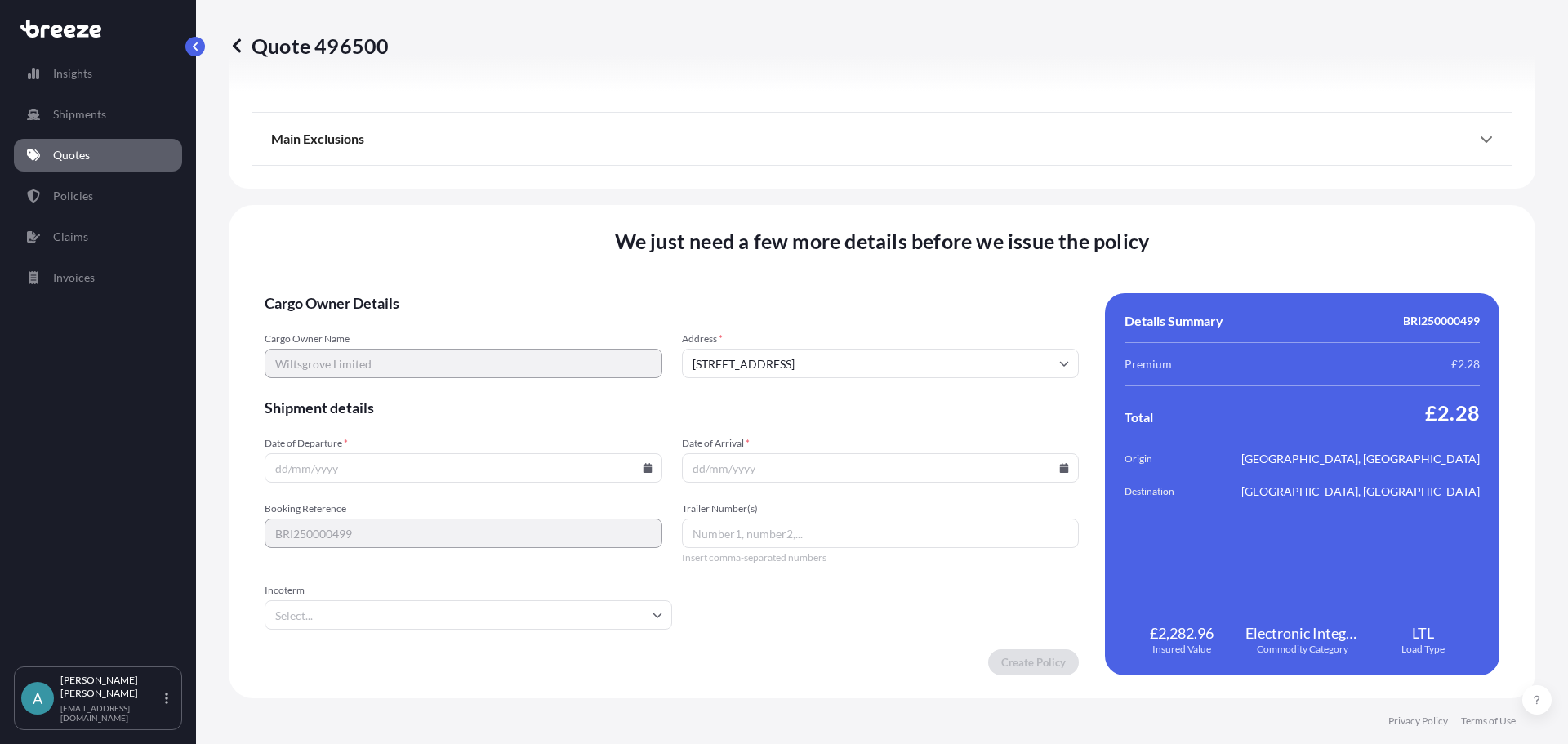
click at [503, 471] on input "Date of Departure *" at bounding box center [464, 467] width 398 height 30
click at [643, 467] on icon at bounding box center [647, 467] width 9 height 10
click at [350, 324] on button "11" at bounding box center [347, 322] width 26 height 26
type input "[DATE]"
click at [1060, 467] on icon at bounding box center [1064, 467] width 9 height 10
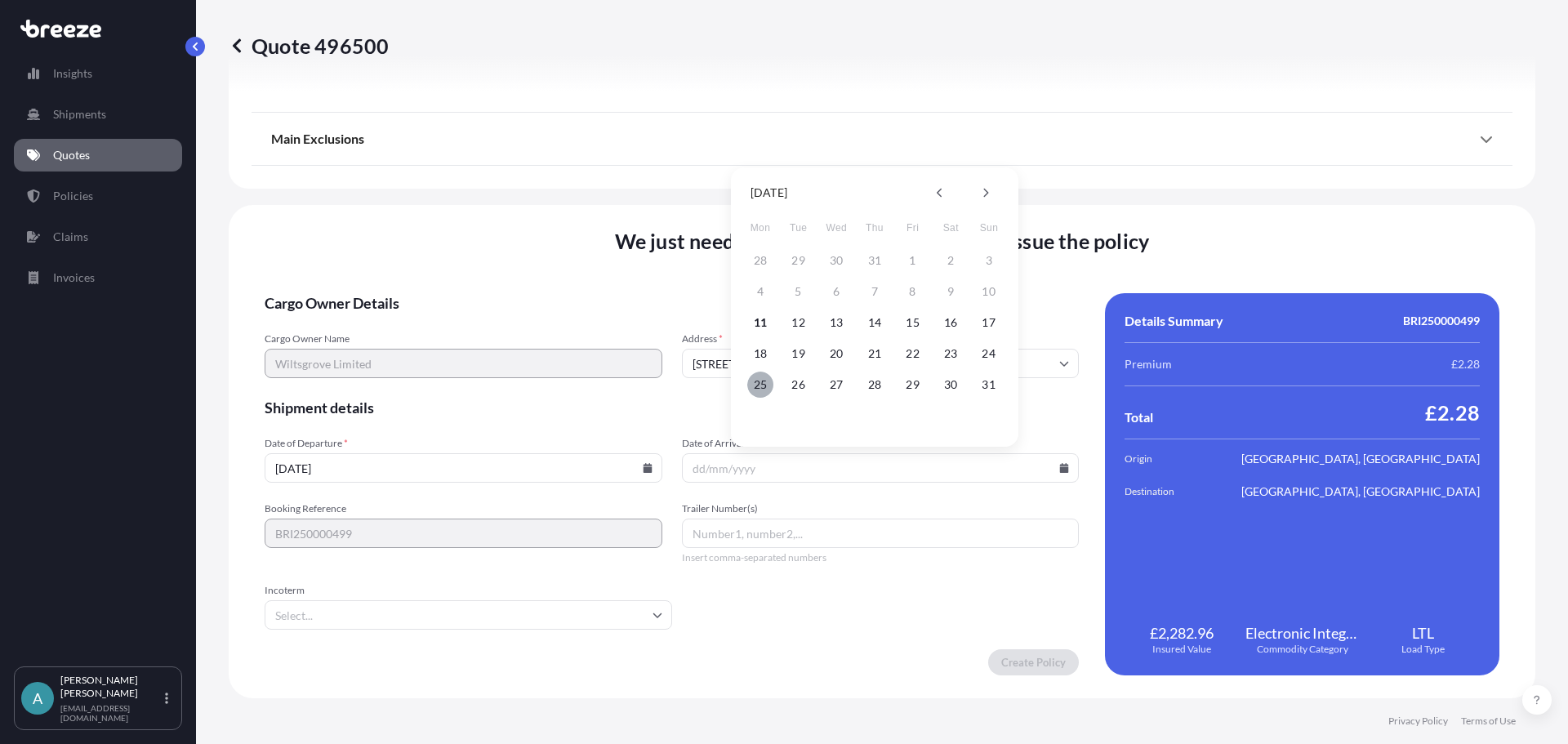
click at [756, 388] on button "25" at bounding box center [760, 384] width 26 height 26
type input "[DATE]"
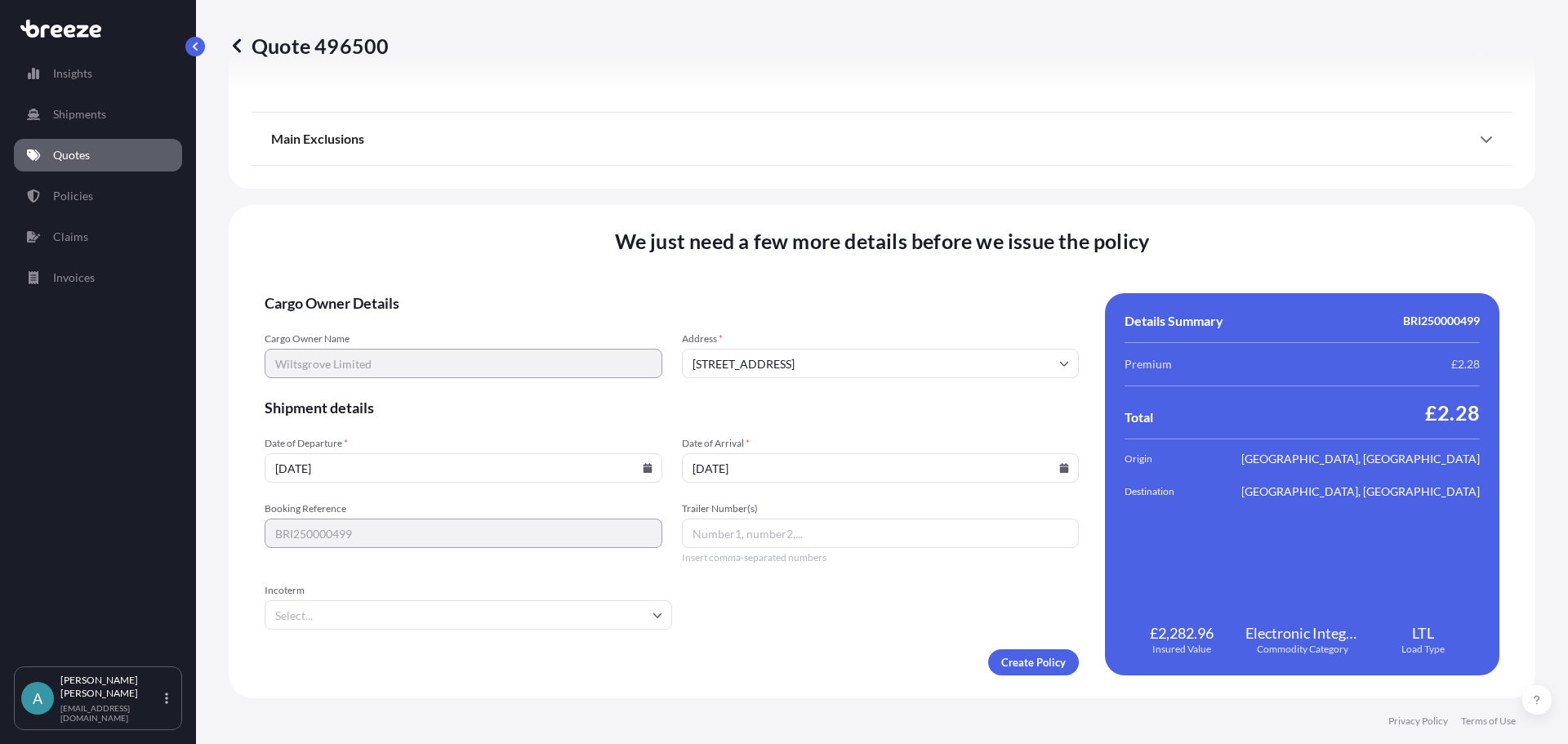
click at [549, 662] on div "Create Policy" at bounding box center [672, 661] width 814 height 26
click at [566, 616] on input "Incoterm" at bounding box center [469, 615] width 408 height 30
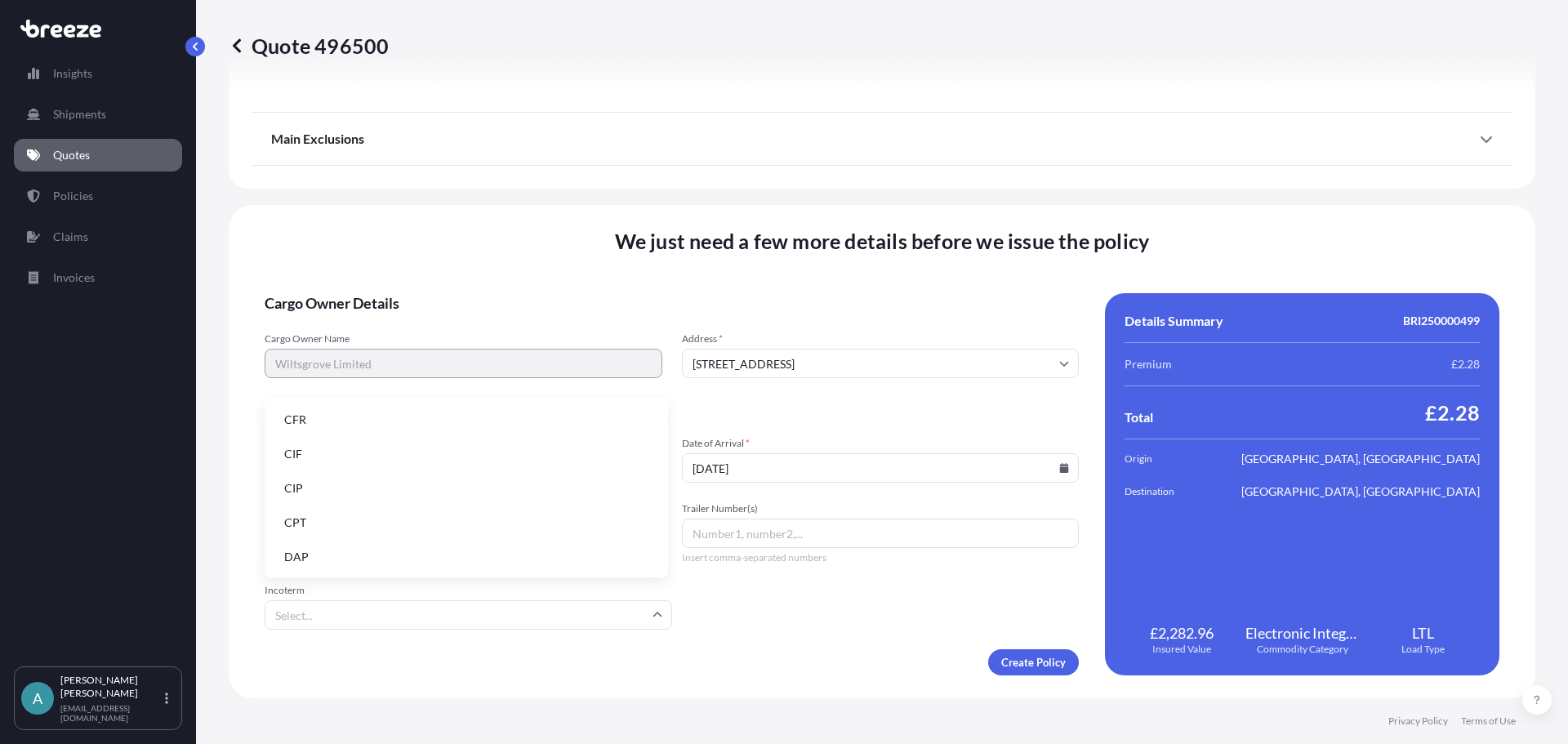
click at [352, 553] on li "DAP" at bounding box center [466, 556] width 390 height 31
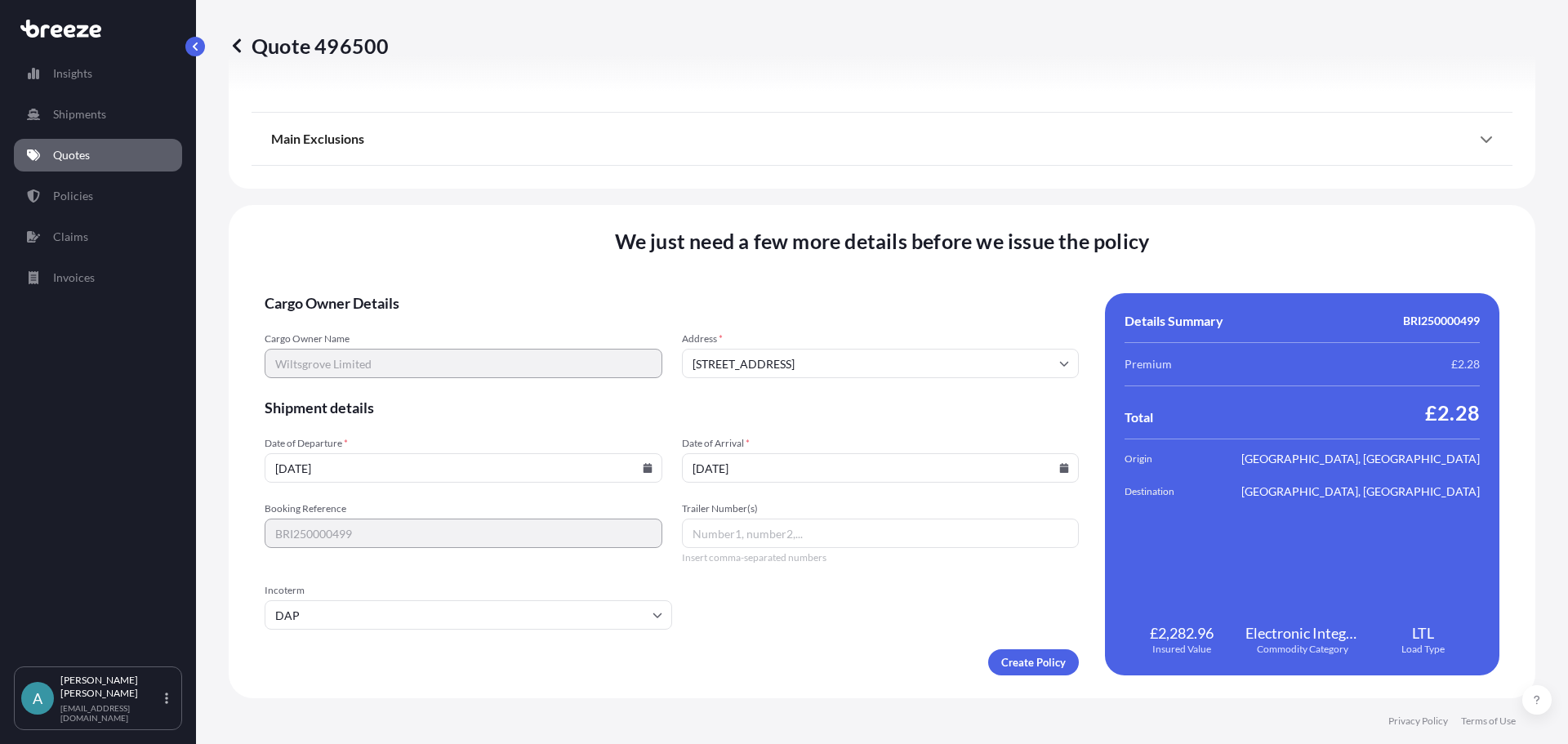
click at [785, 618] on form "Cargo Owner Details Cargo Owner Name Wiltsgrove Limited Address * [STREET_ADDRE…" at bounding box center [672, 484] width 814 height 382
click at [811, 531] on input "Trailer Number(s)" at bounding box center [881, 533] width 398 height 30
paste input "UPS 1Z290V556897508010"
click at [654, 534] on div "Booking Reference BRI250000499 Trailer Number(s) UPS 1Z290V556897508010 Insert …" at bounding box center [672, 533] width 814 height 62
type input "1Z290V556897508010"
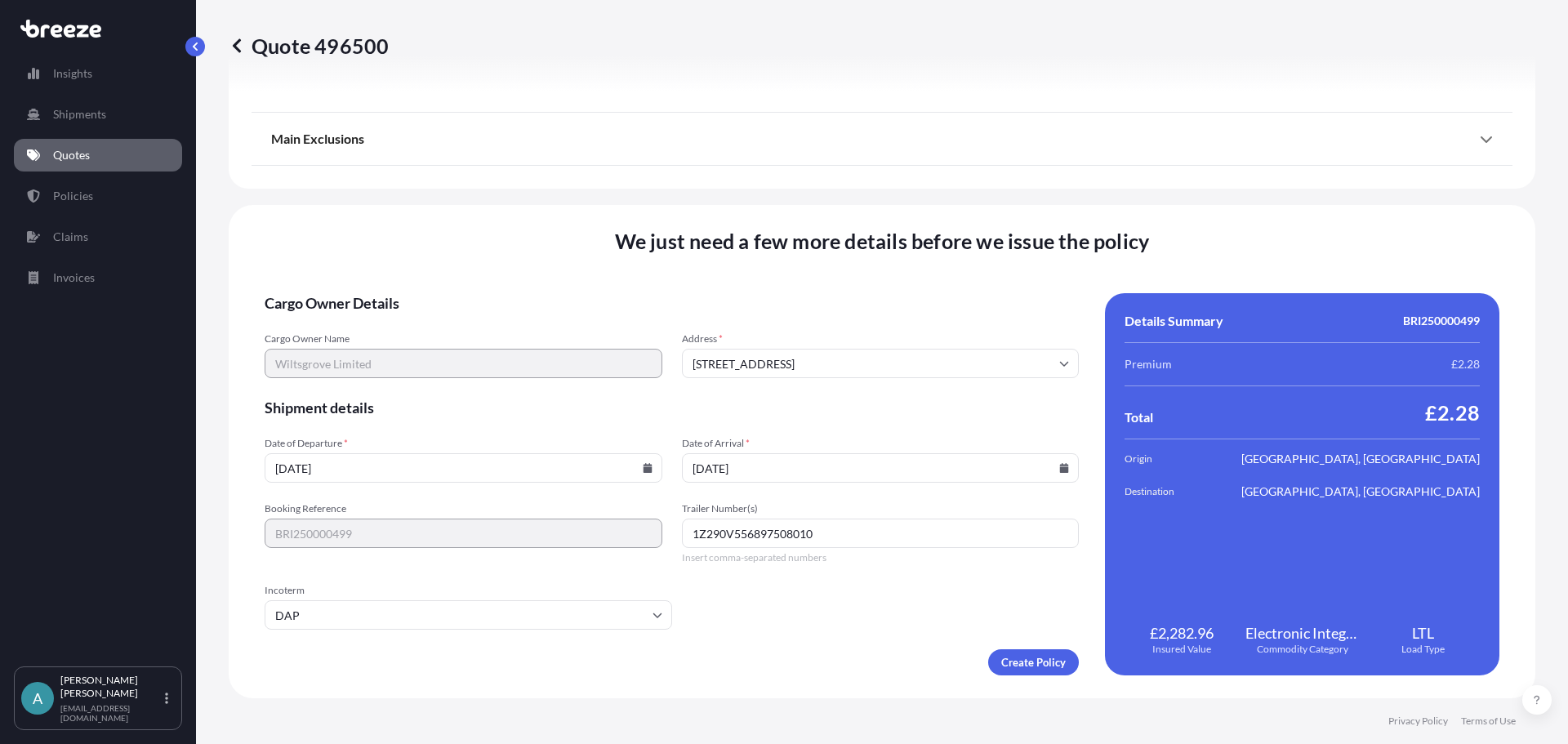
drag, startPoint x: 827, startPoint y: 606, endPoint x: 990, endPoint y: 647, distance: 168.1
click at [831, 607] on form "Cargo Owner Details Cargo Owner Name Wiltsgrove Limited Address * [STREET_ADDRE…" at bounding box center [672, 484] width 814 height 382
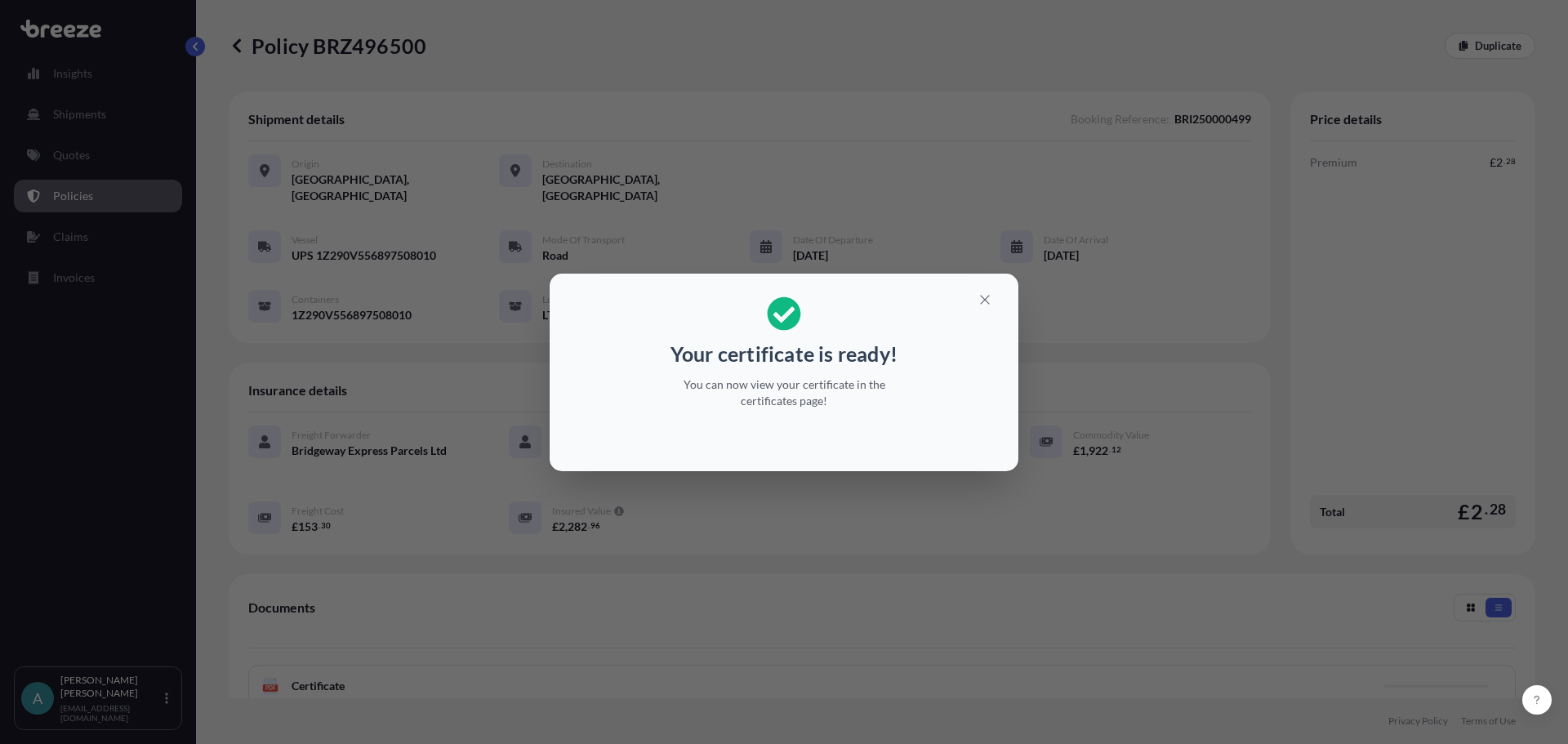
click at [885, 126] on div "Your certificate is ready! You can now view your certificate in the certificate…" at bounding box center [784, 372] width 1568 height 744
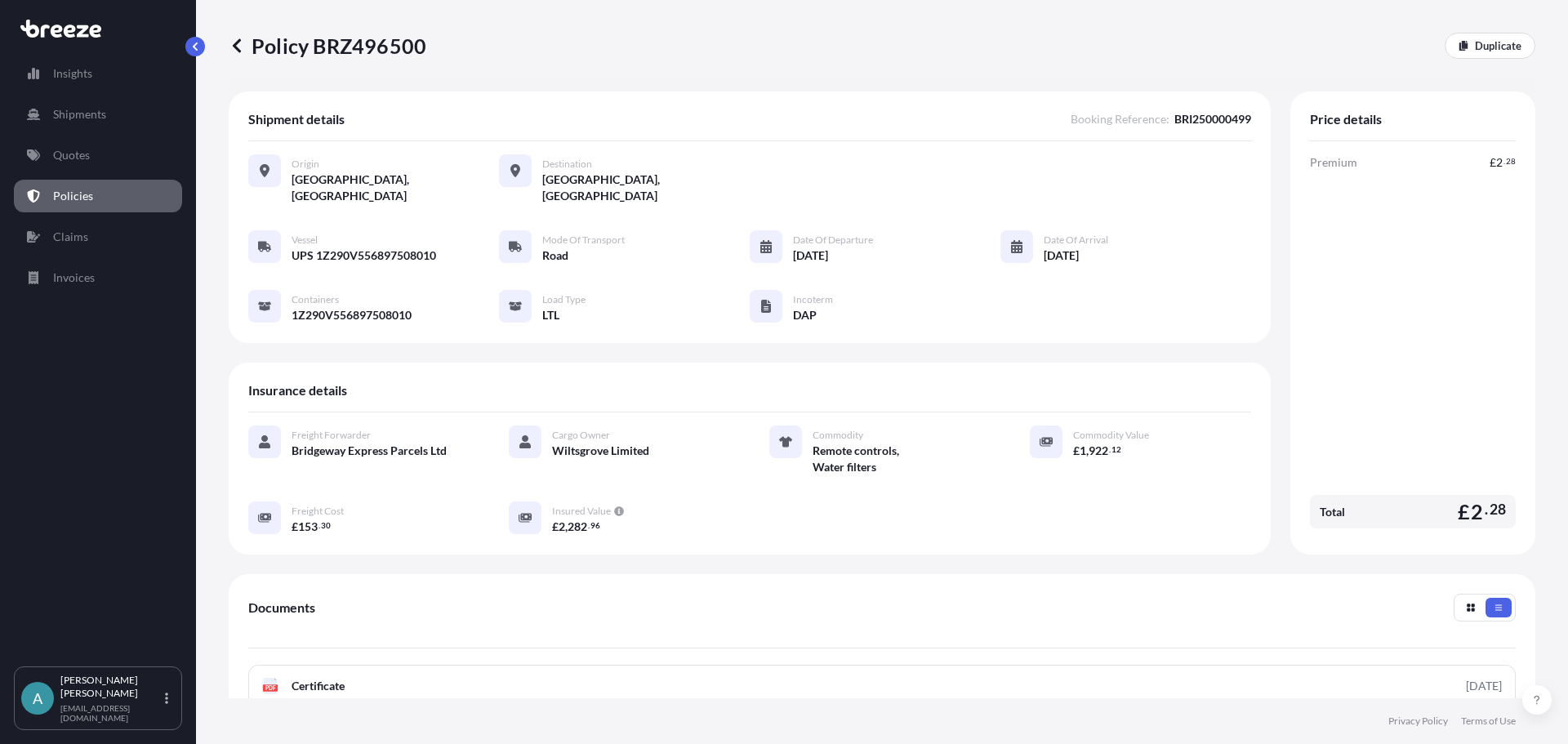
click at [384, 43] on p "Policy BRZ496500" at bounding box center [327, 46] width 198 height 26
copy p "BRZ496500"
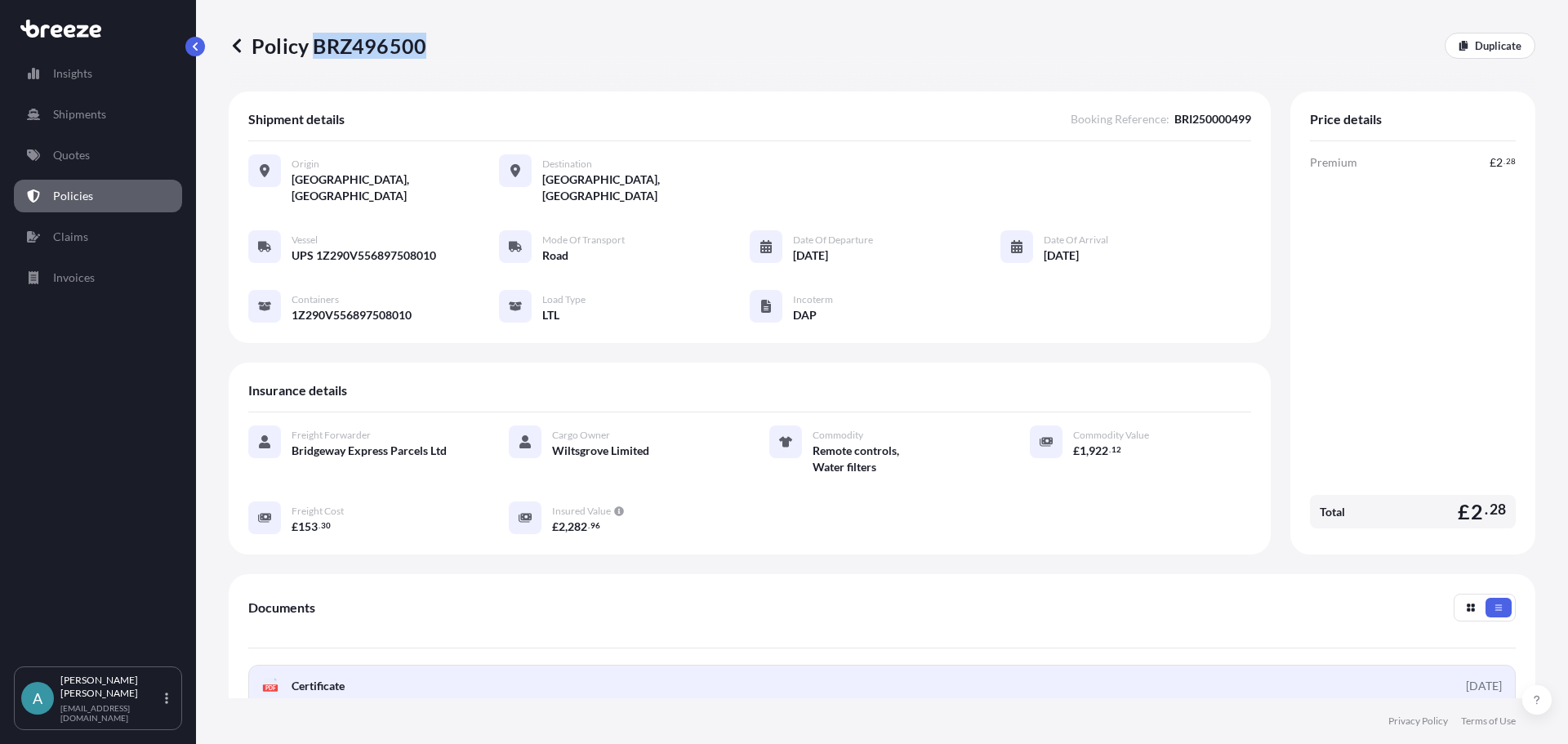
click at [319, 677] on span "Certificate" at bounding box center [317, 685] width 53 height 16
